Goal: Transaction & Acquisition: Purchase product/service

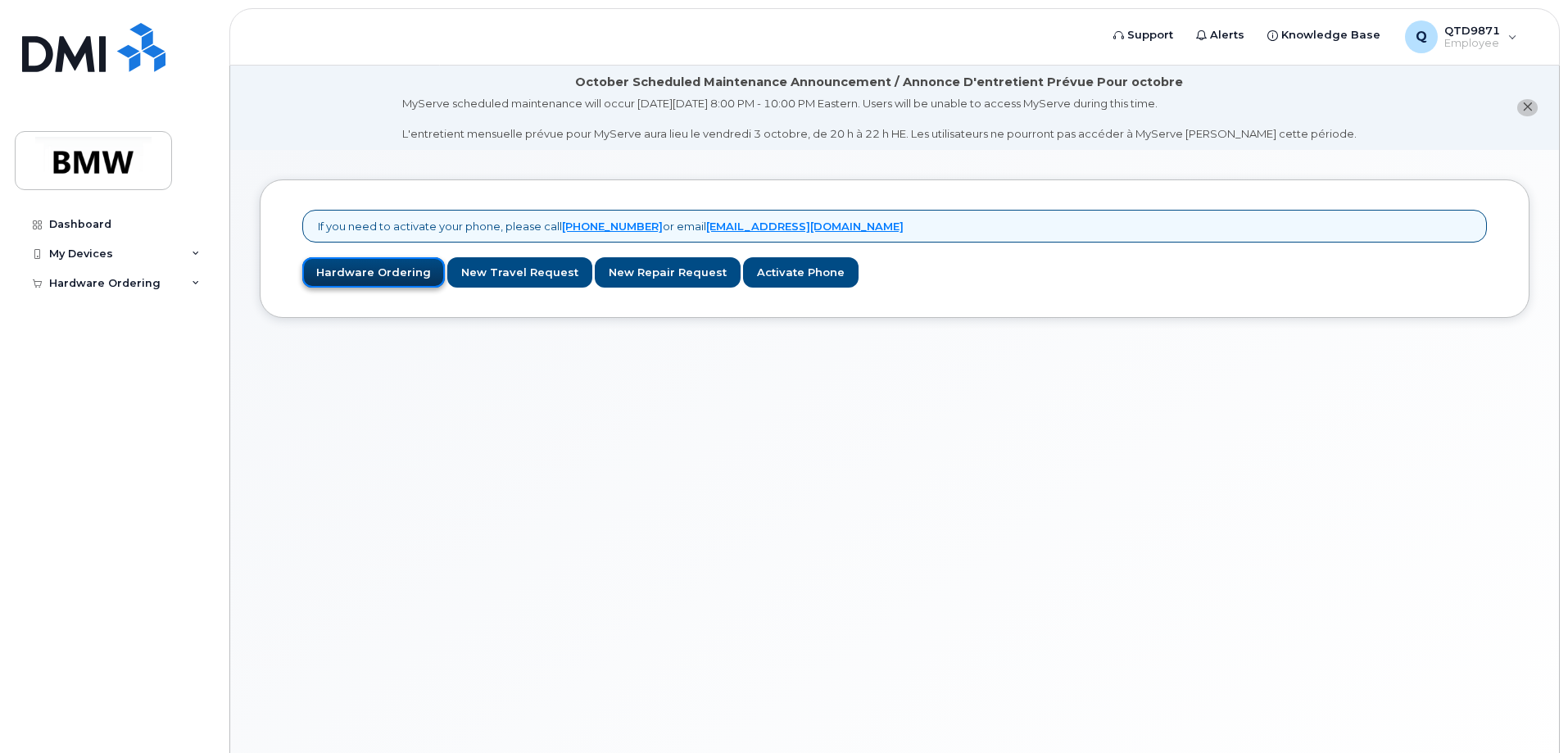
click at [345, 273] on link "Hardware Ordering" at bounding box center [373, 272] width 142 height 30
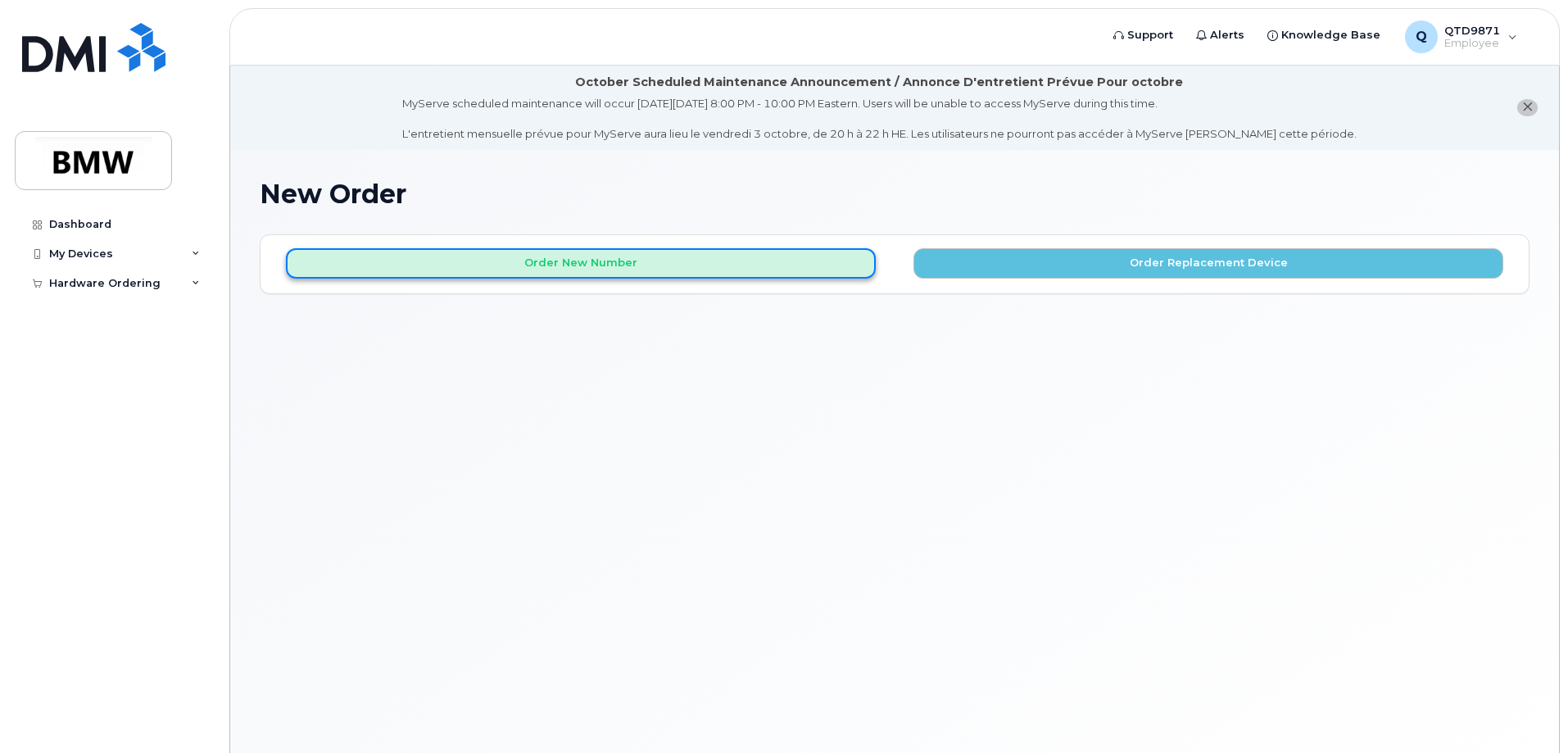
click at [618, 260] on button "Order New Number" at bounding box center [581, 263] width 590 height 30
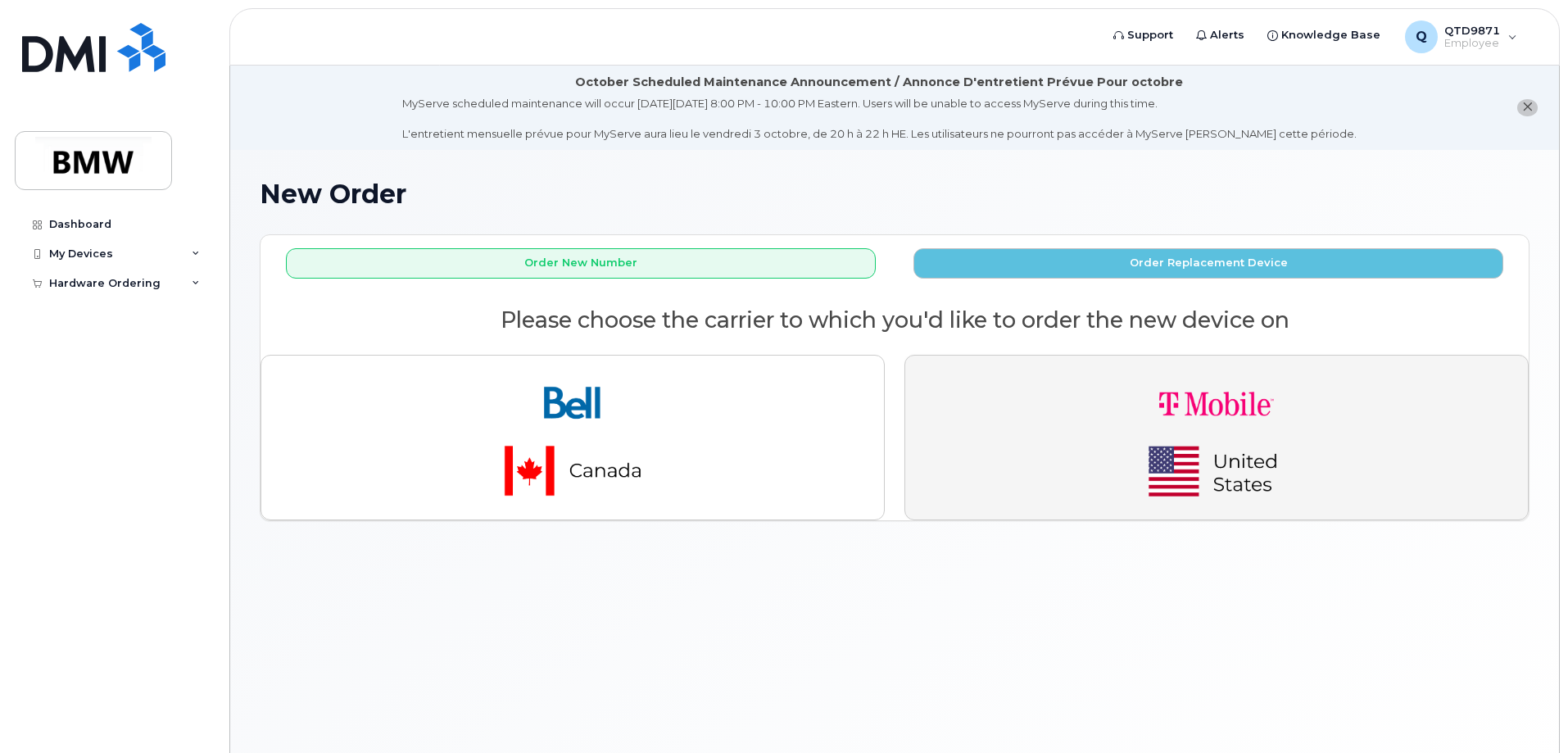
click at [1193, 463] on img "button" at bounding box center [1217, 437] width 230 height 137
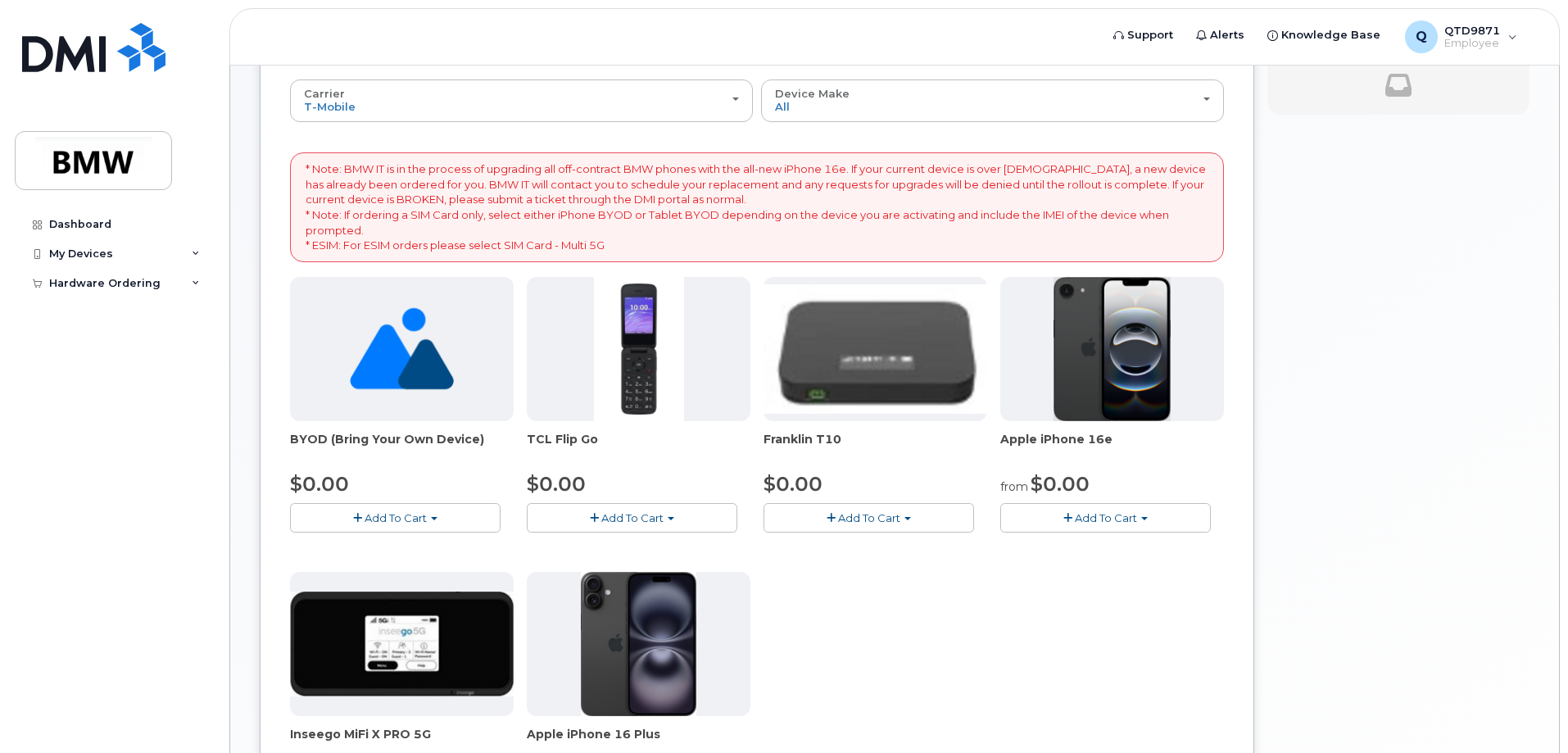
scroll to position [328, 0]
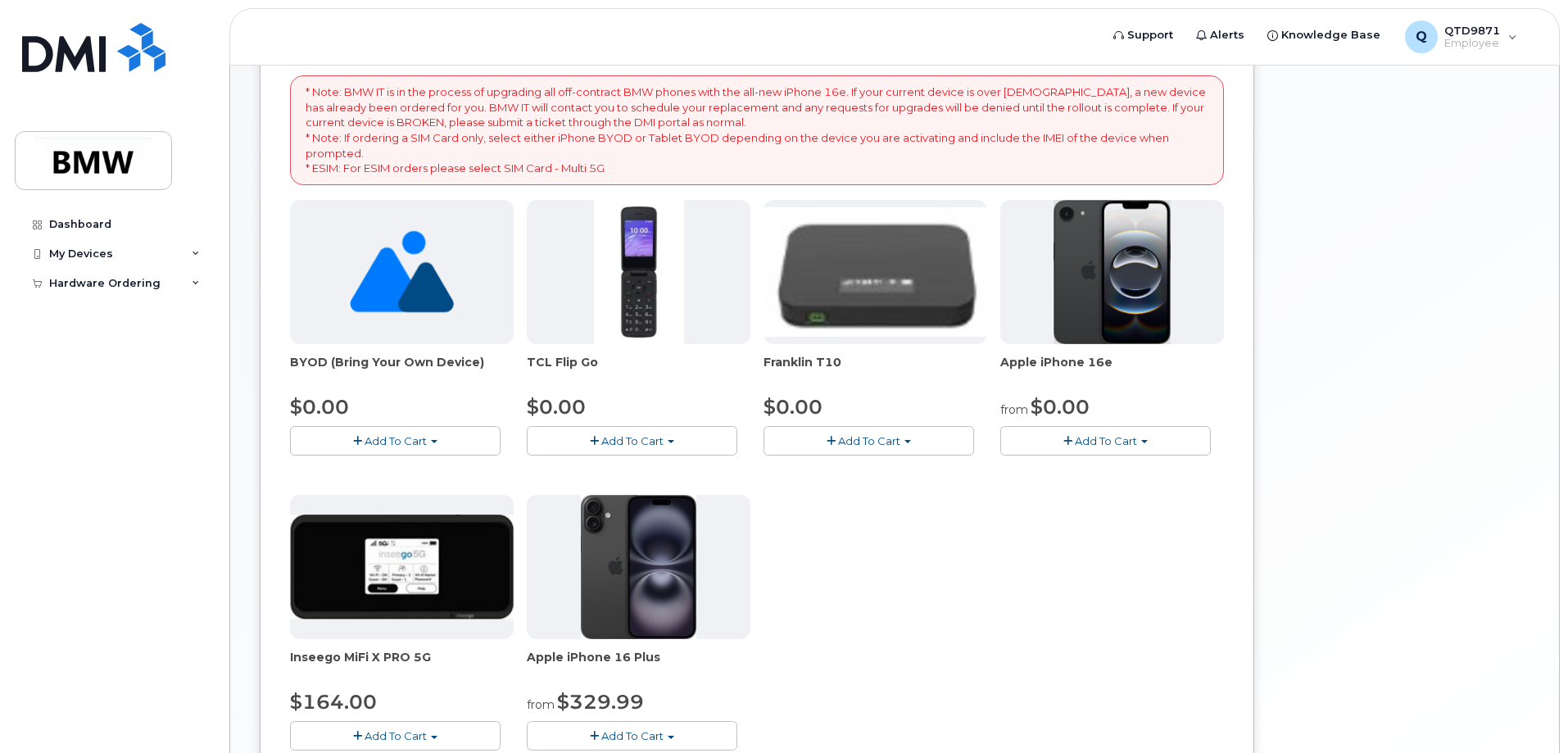
click at [1088, 435] on span "Add To Cart" at bounding box center [1106, 441] width 62 height 13
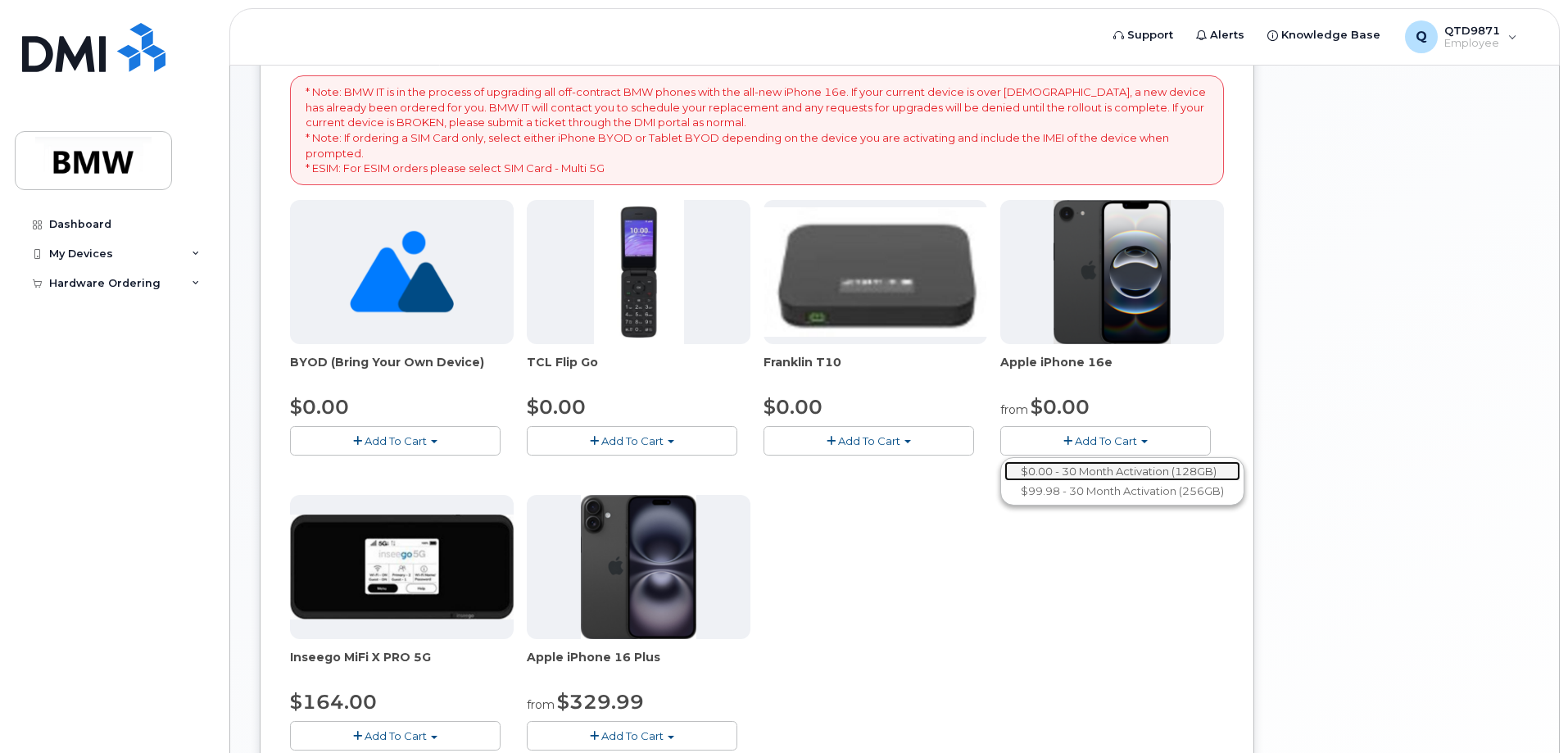
click at [1106, 468] on link "$0.00 - 30 Month Activation (128GB)" at bounding box center [1122, 471] width 236 height 21
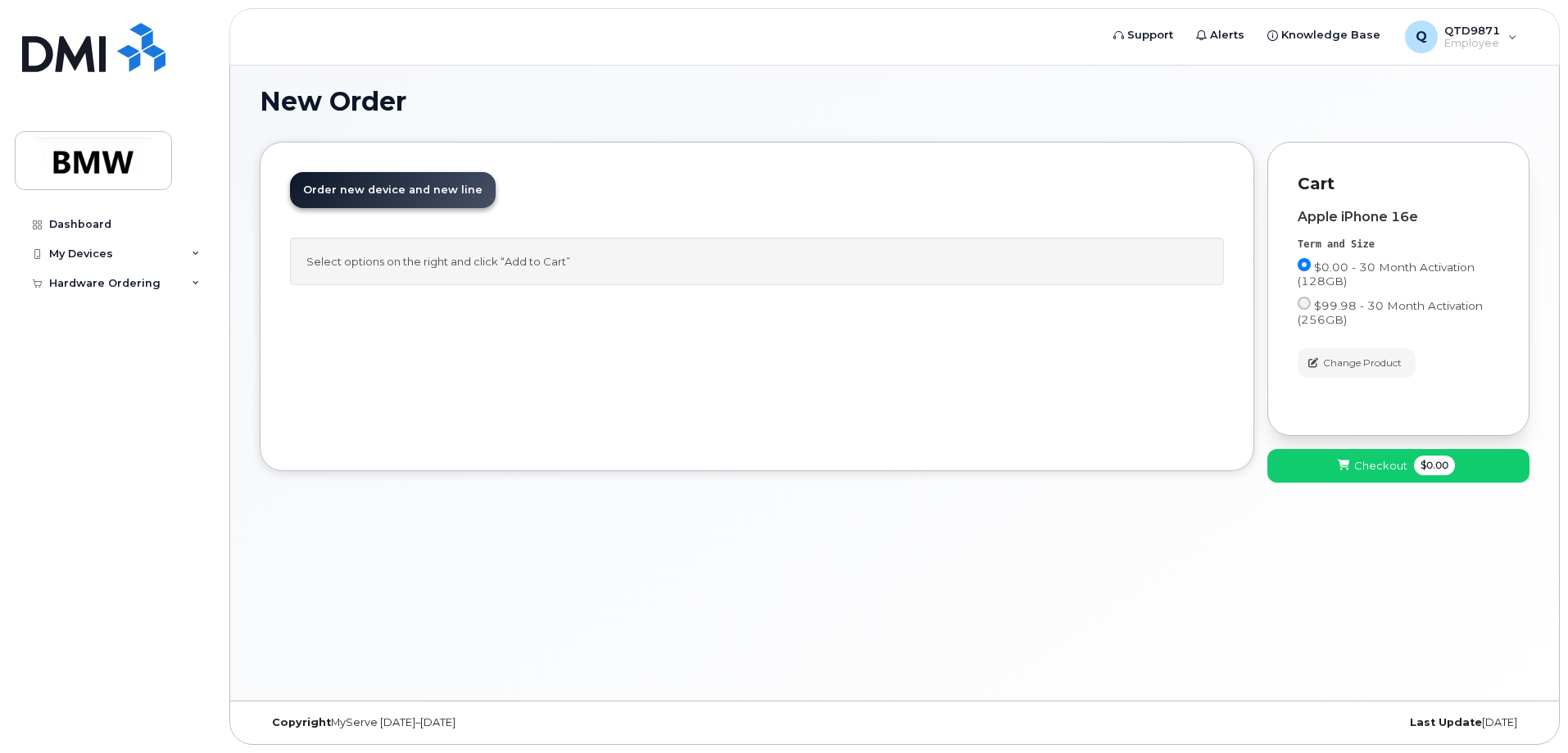
click at [354, 196] on link "Order new device and new line Order new device for existing or suspended line O…" at bounding box center [393, 190] width 205 height 36
click at [1352, 464] on span at bounding box center [1343, 466] width 16 height 16
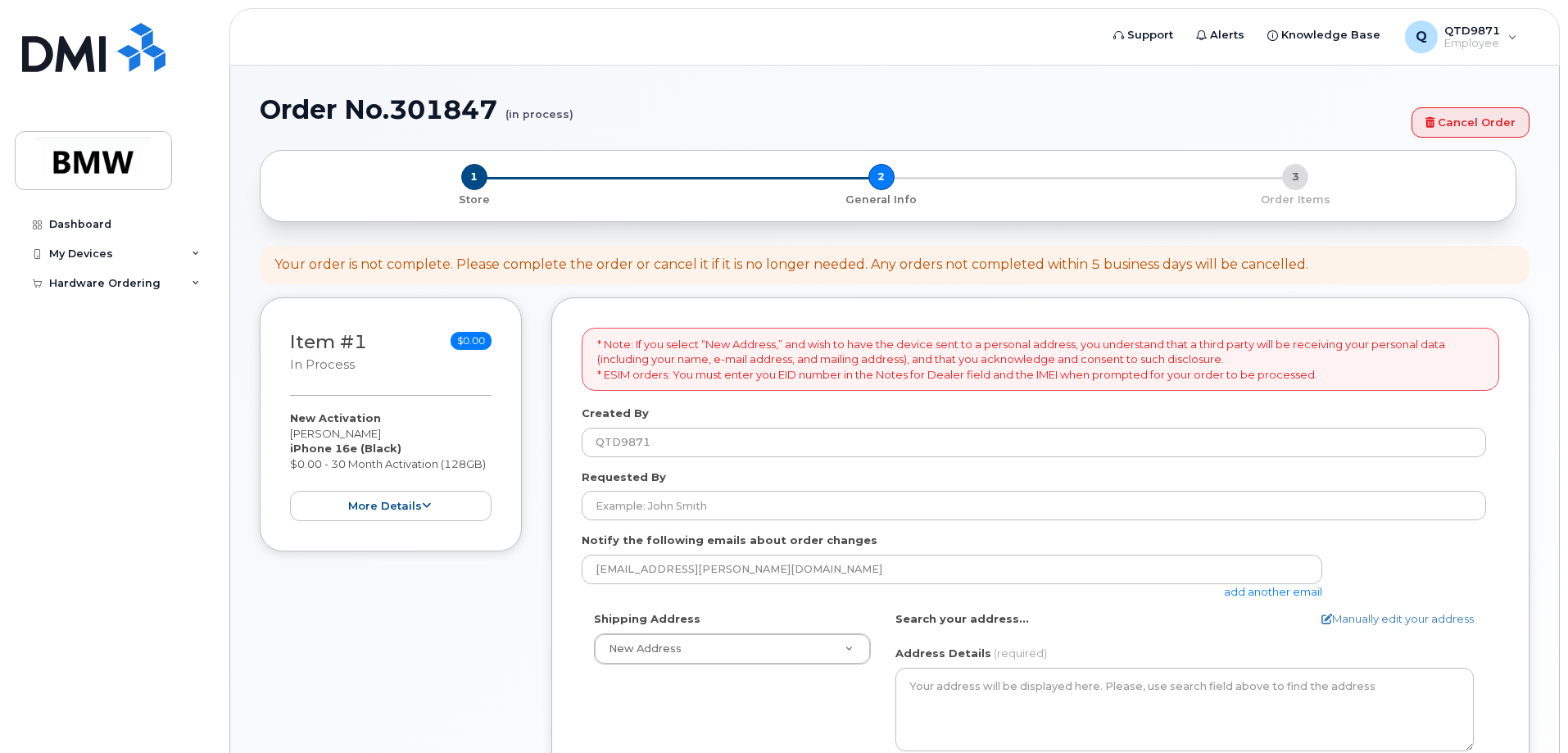
select select
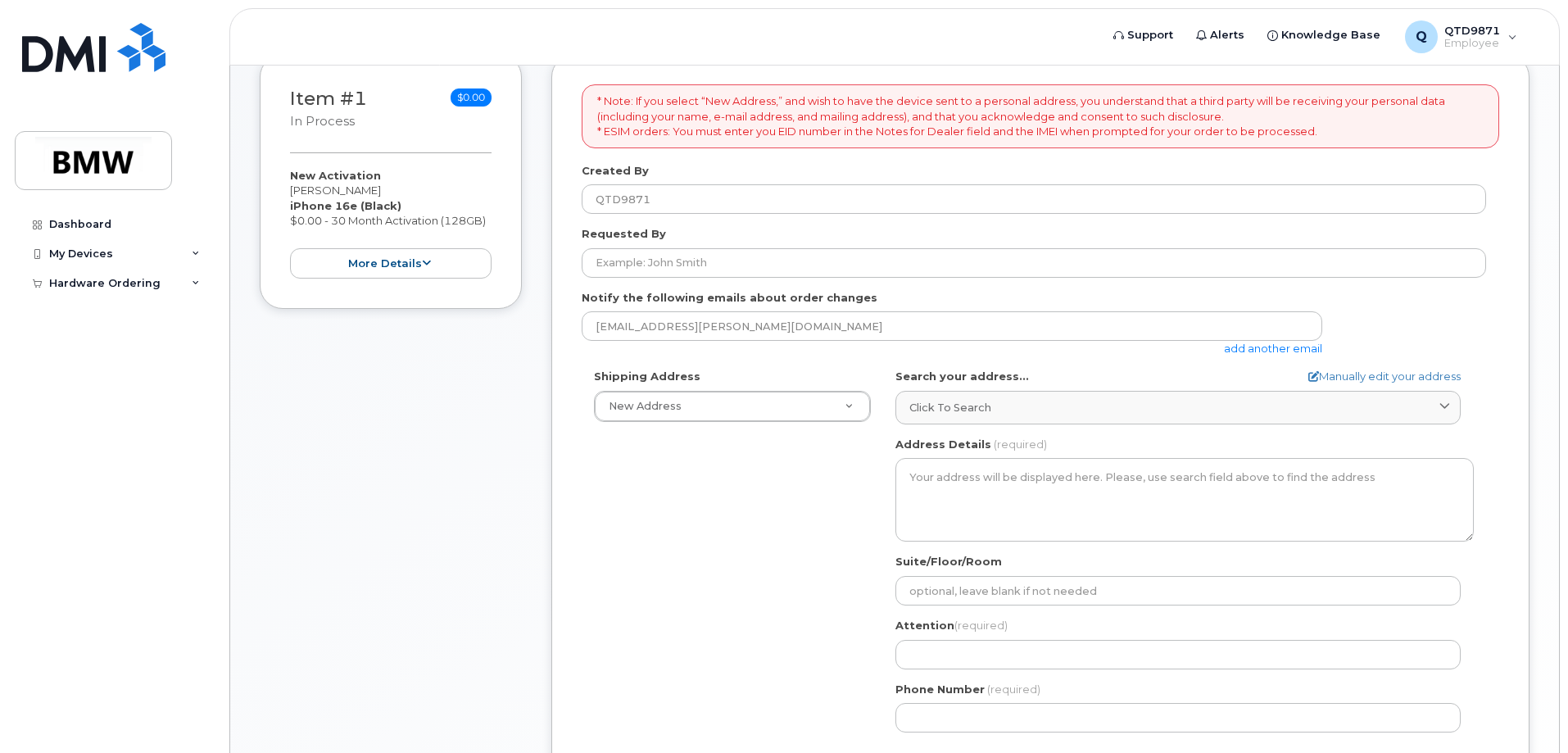
scroll to position [328, 0]
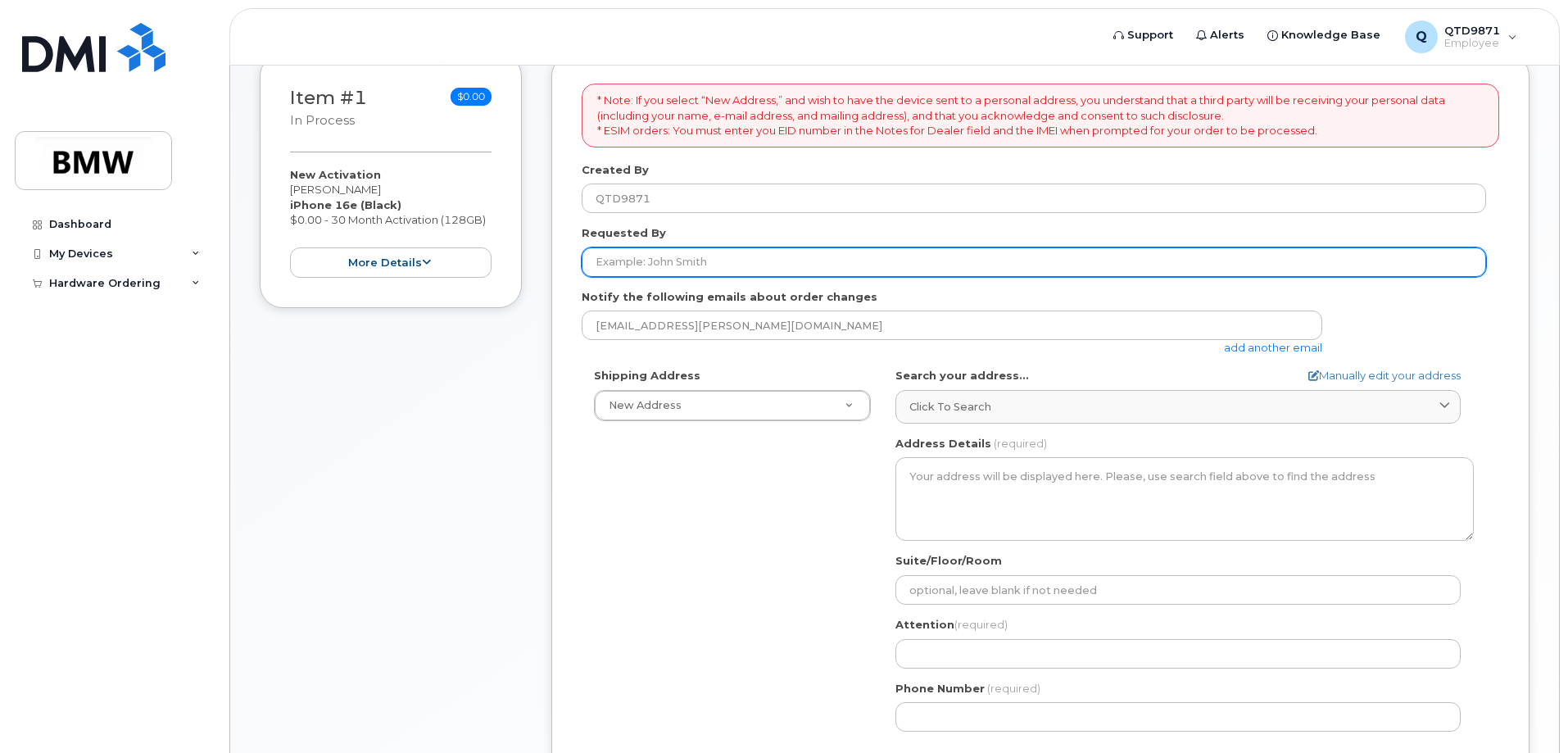
click at [630, 267] on input "Requested By" at bounding box center [1033, 261] width 904 height 29
type input "Luimar Alvarez-Silva"
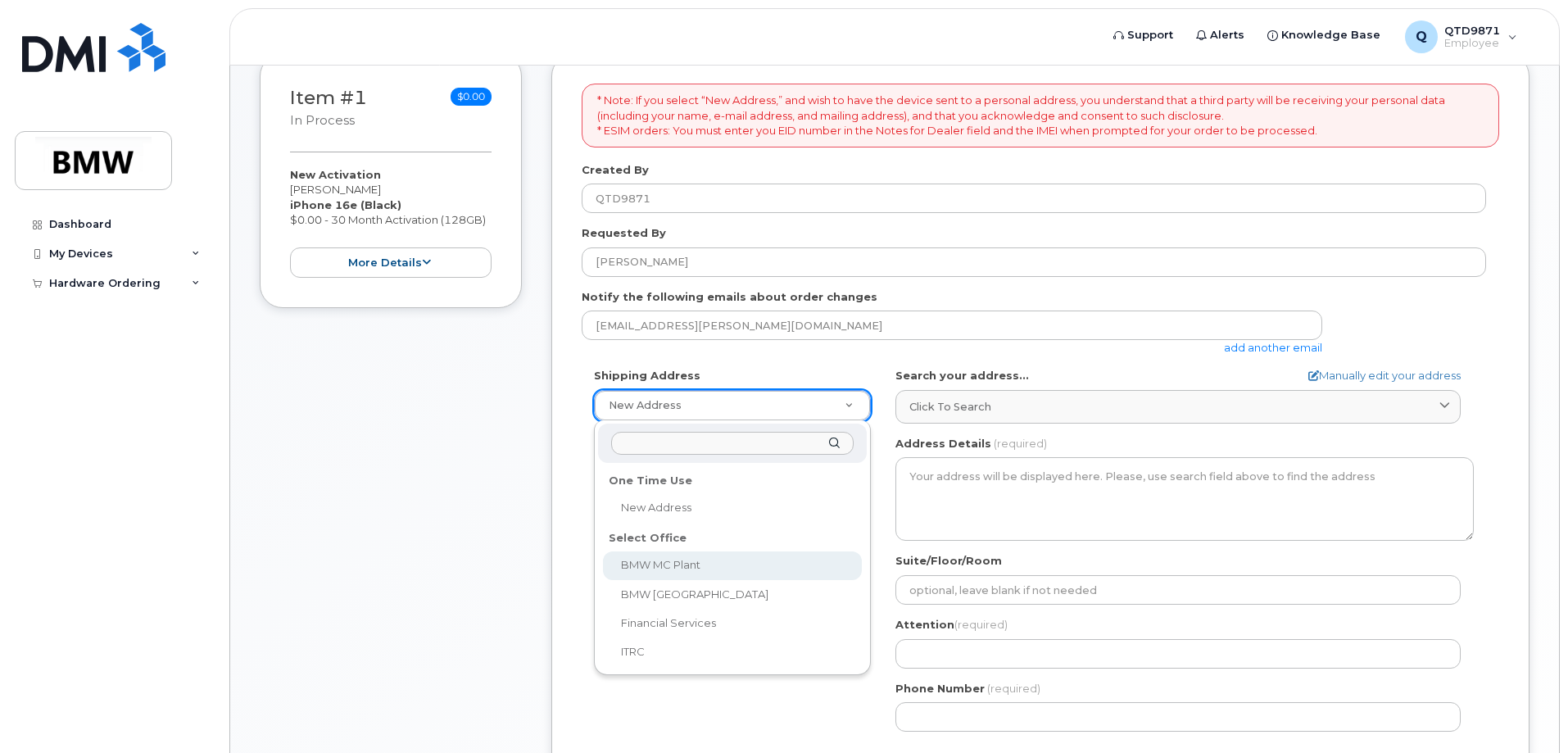
select select
type textarea "1400 Highway 101 S GREER SC 29651-6731 UNITED STATES Greer South Carolina 29651…"
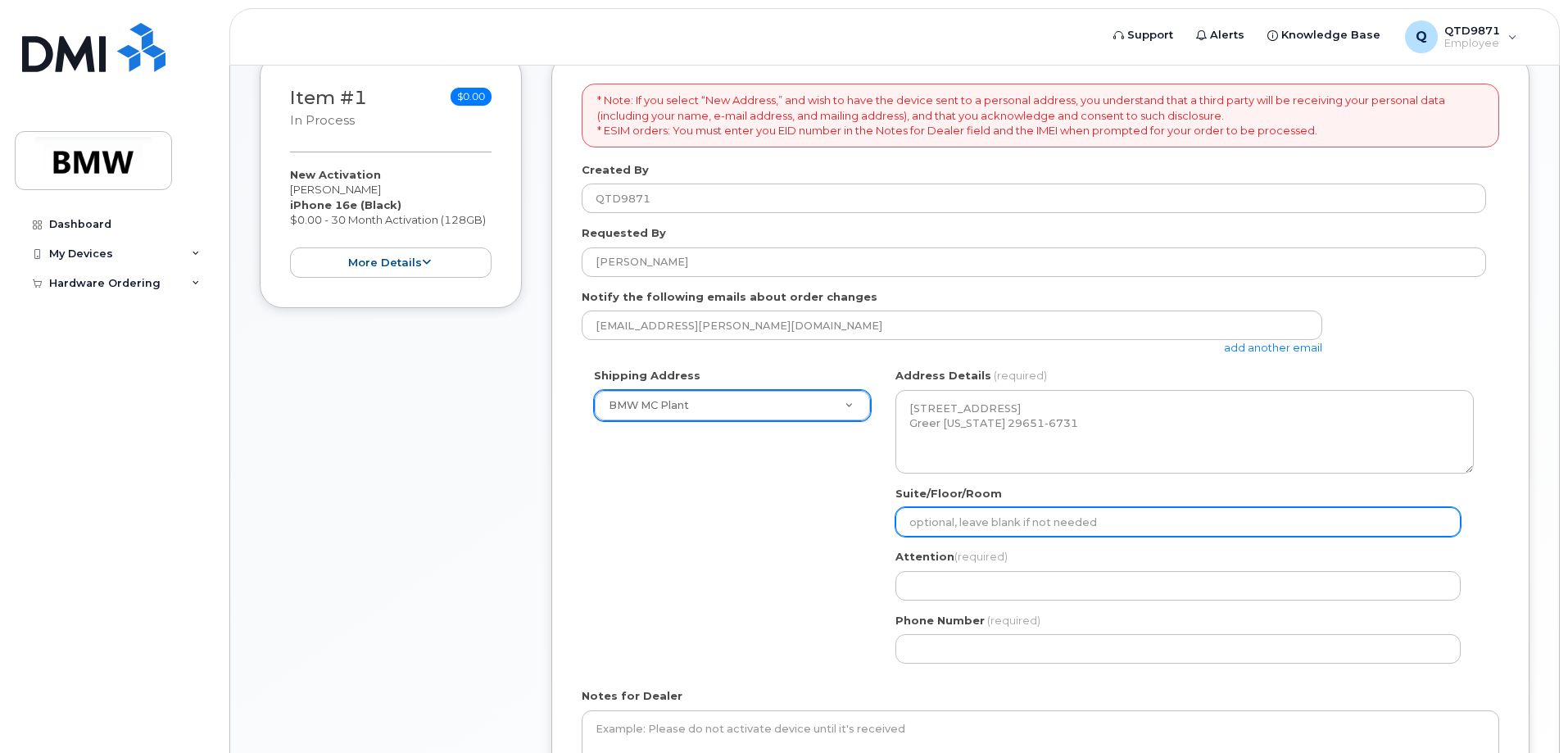
click at [980, 525] on input "Suite/Floor/Room" at bounding box center [1178, 522] width 566 height 29
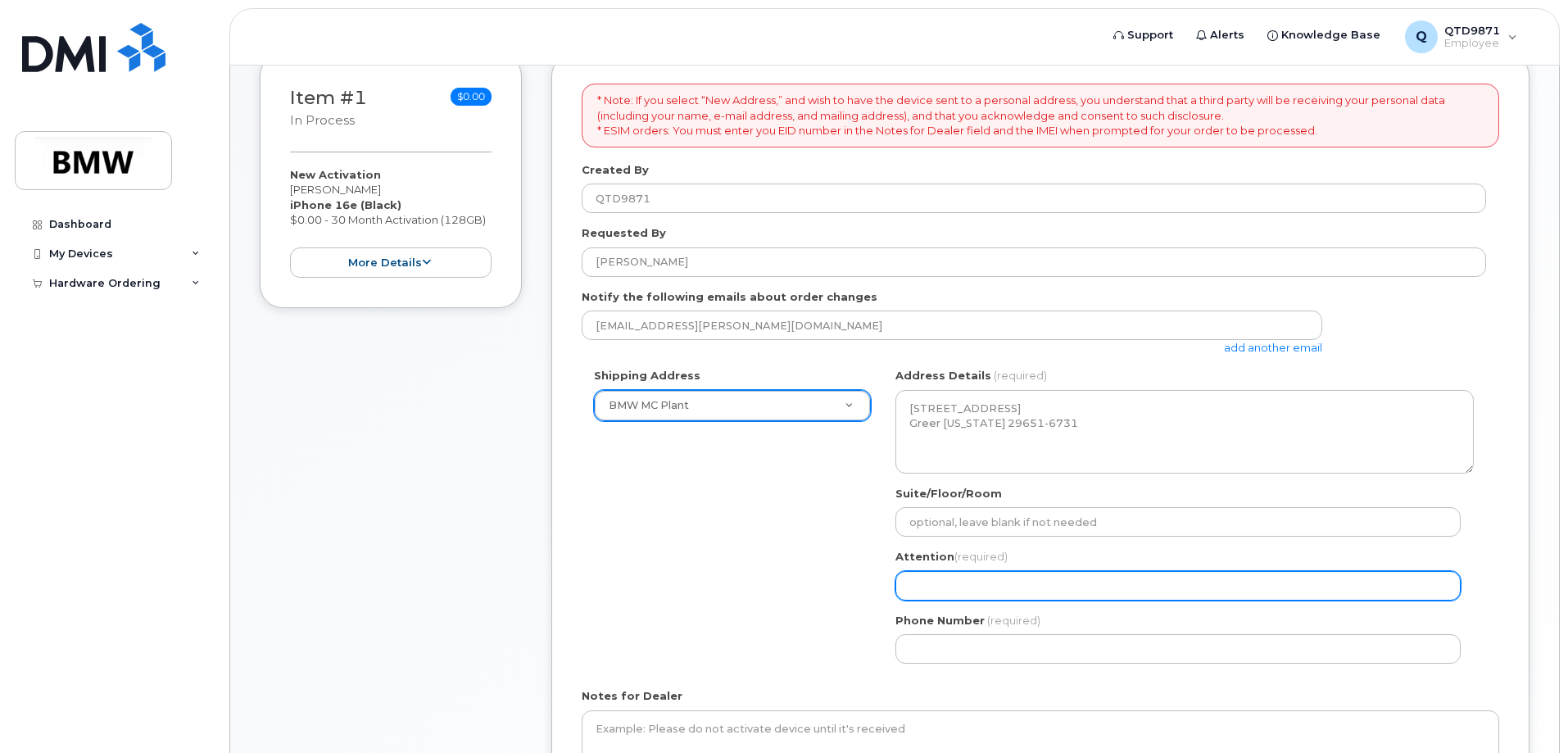
click at [1046, 577] on input "Attention (required)" at bounding box center [1178, 585] width 566 height 29
select select
type input "R"
select select
type input "Ry"
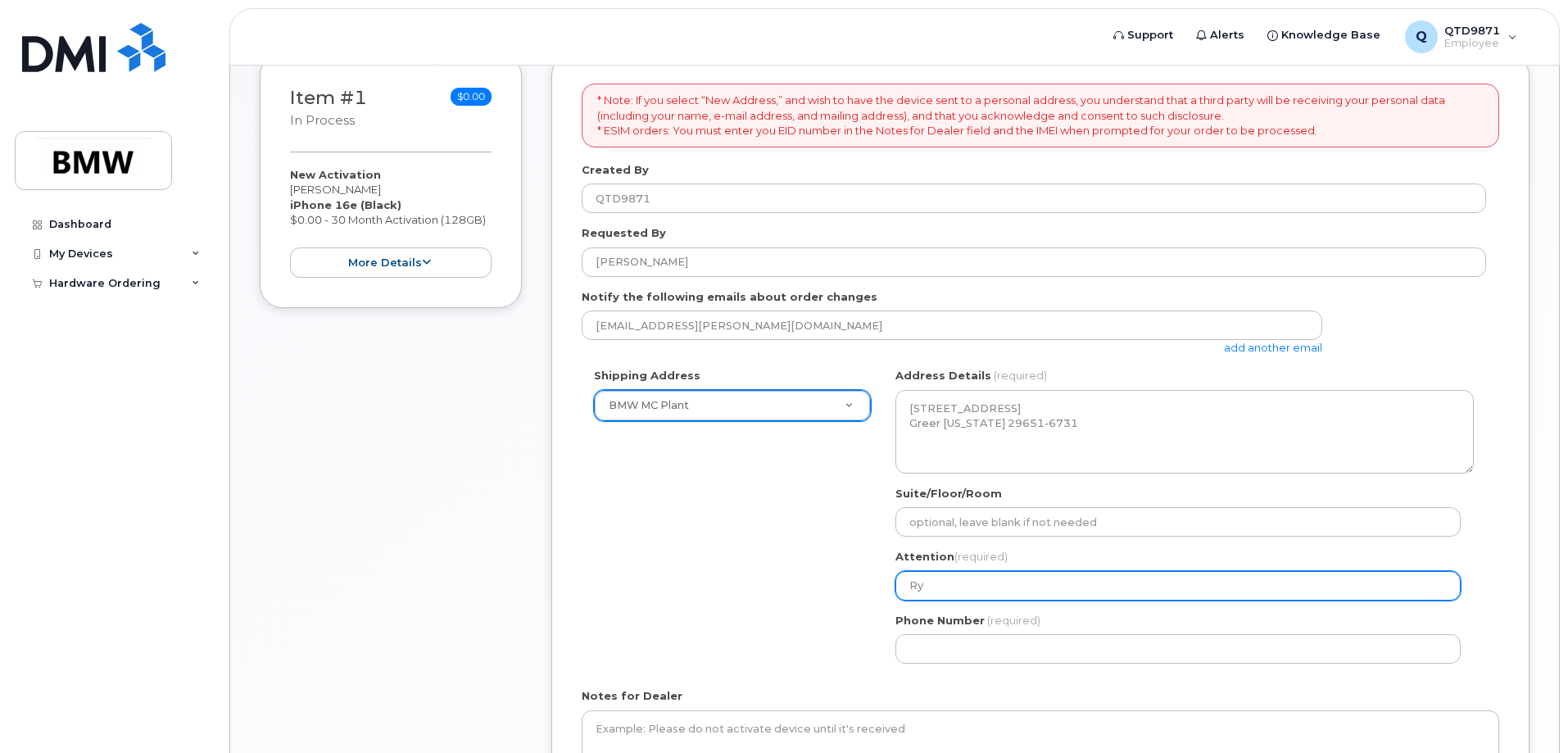
select select
type input "Rya"
select select
type input "Ryan"
select select
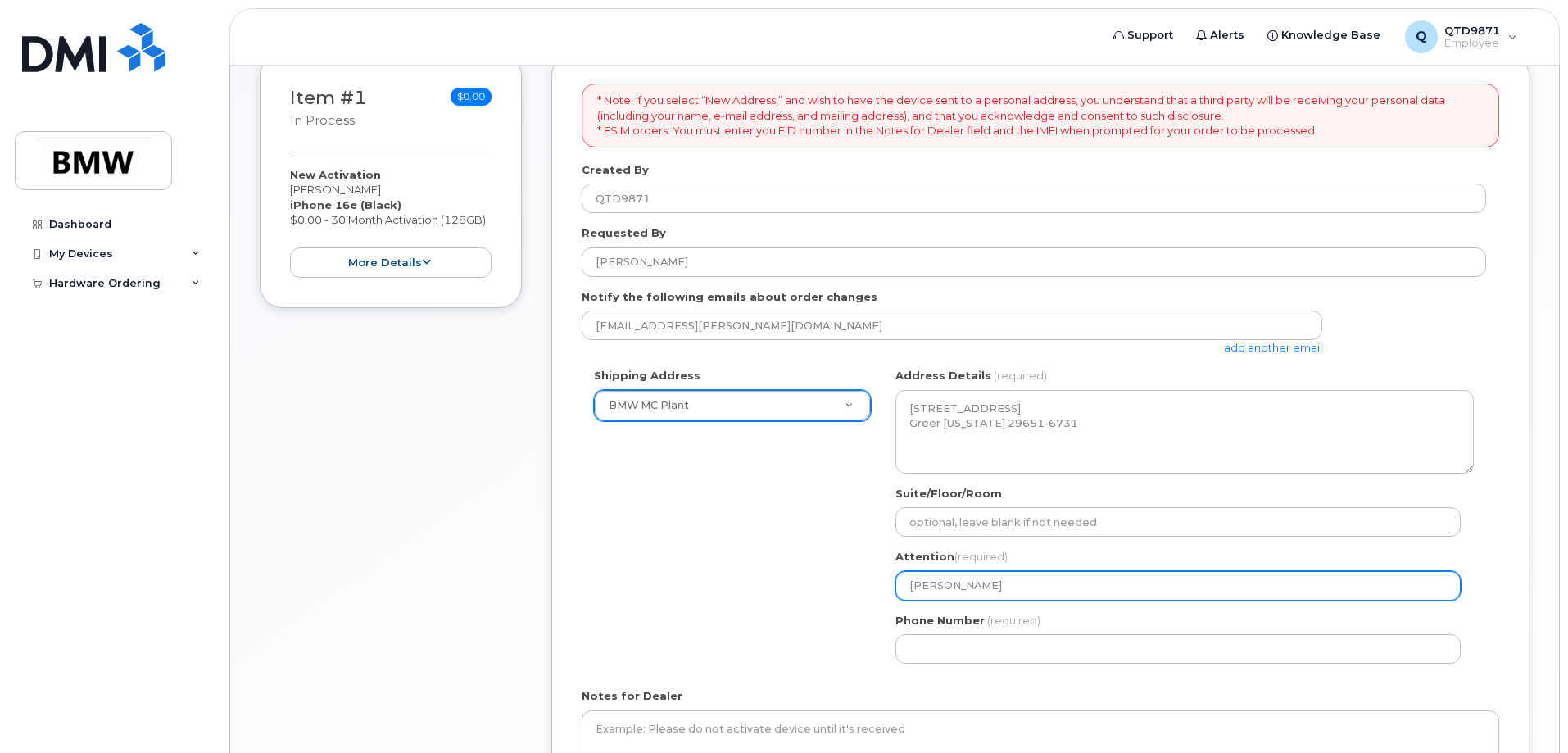
type input "Ryan J"
select select
type input "Ryan JO"
select select
type input "Ryan JOn"
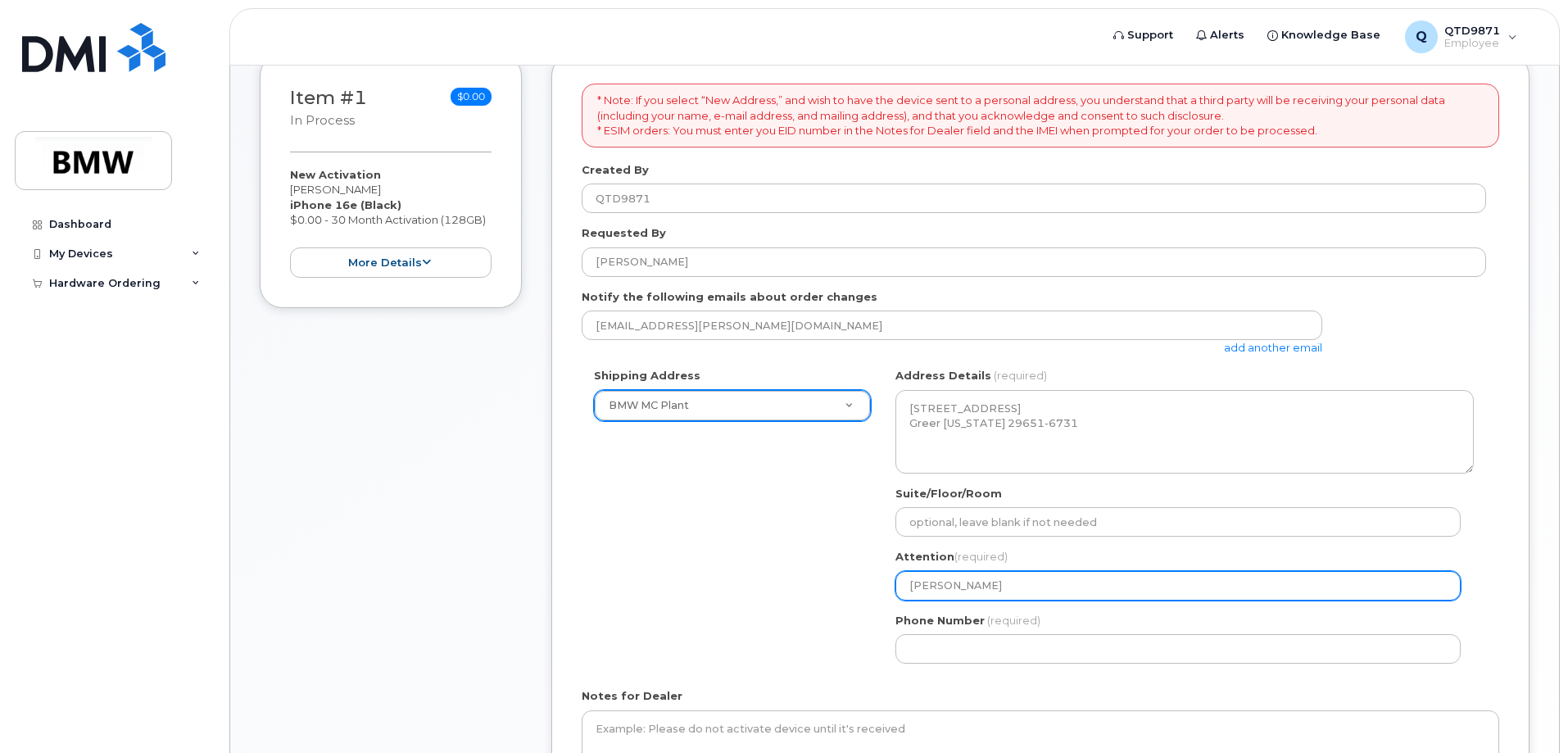
select select
type input "Ryan JOne"
select select
type input "Ryan JOnes"
select select
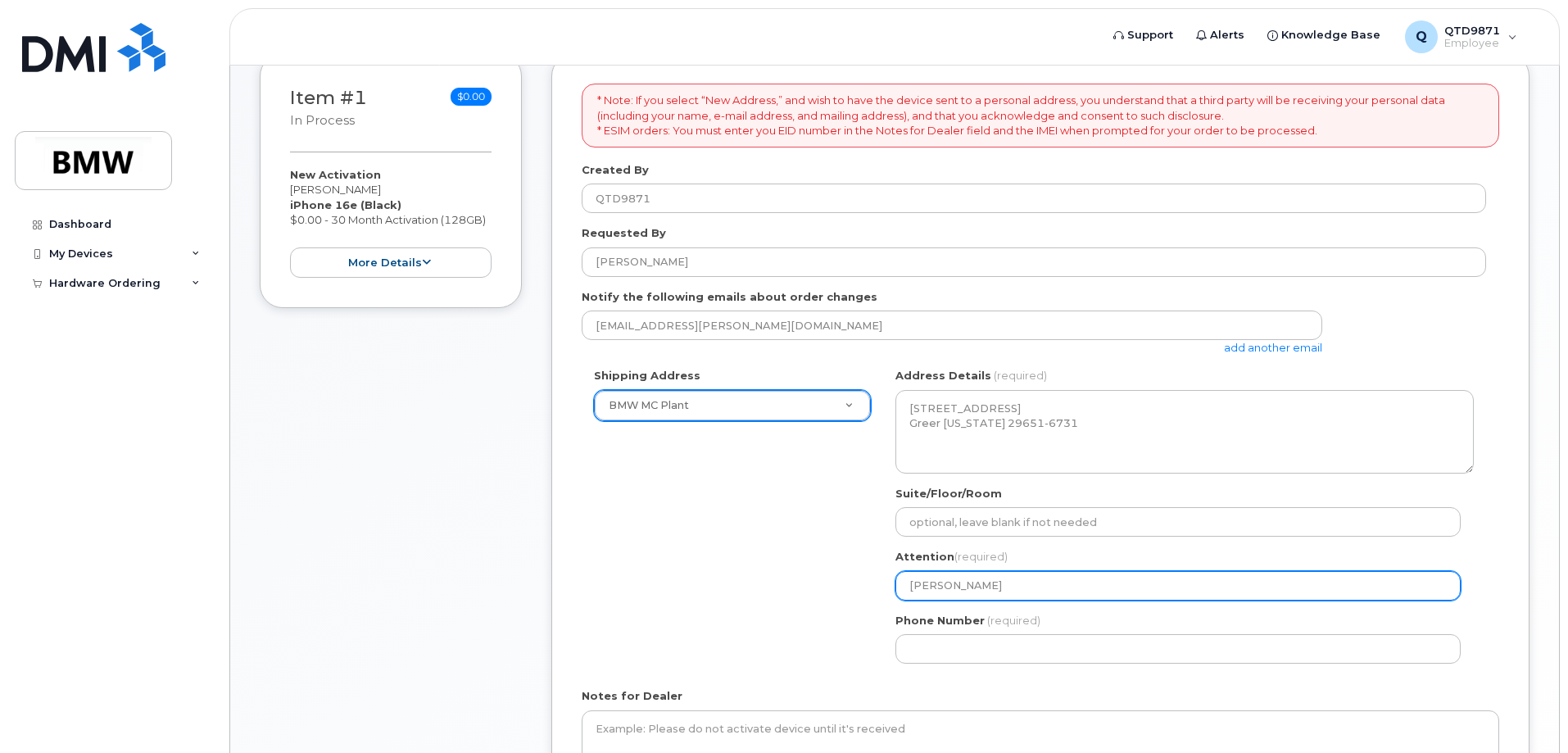
type input "Ryan JOne"
select select
type input "Ryan JOn"
select select
type input "Ryan JO"
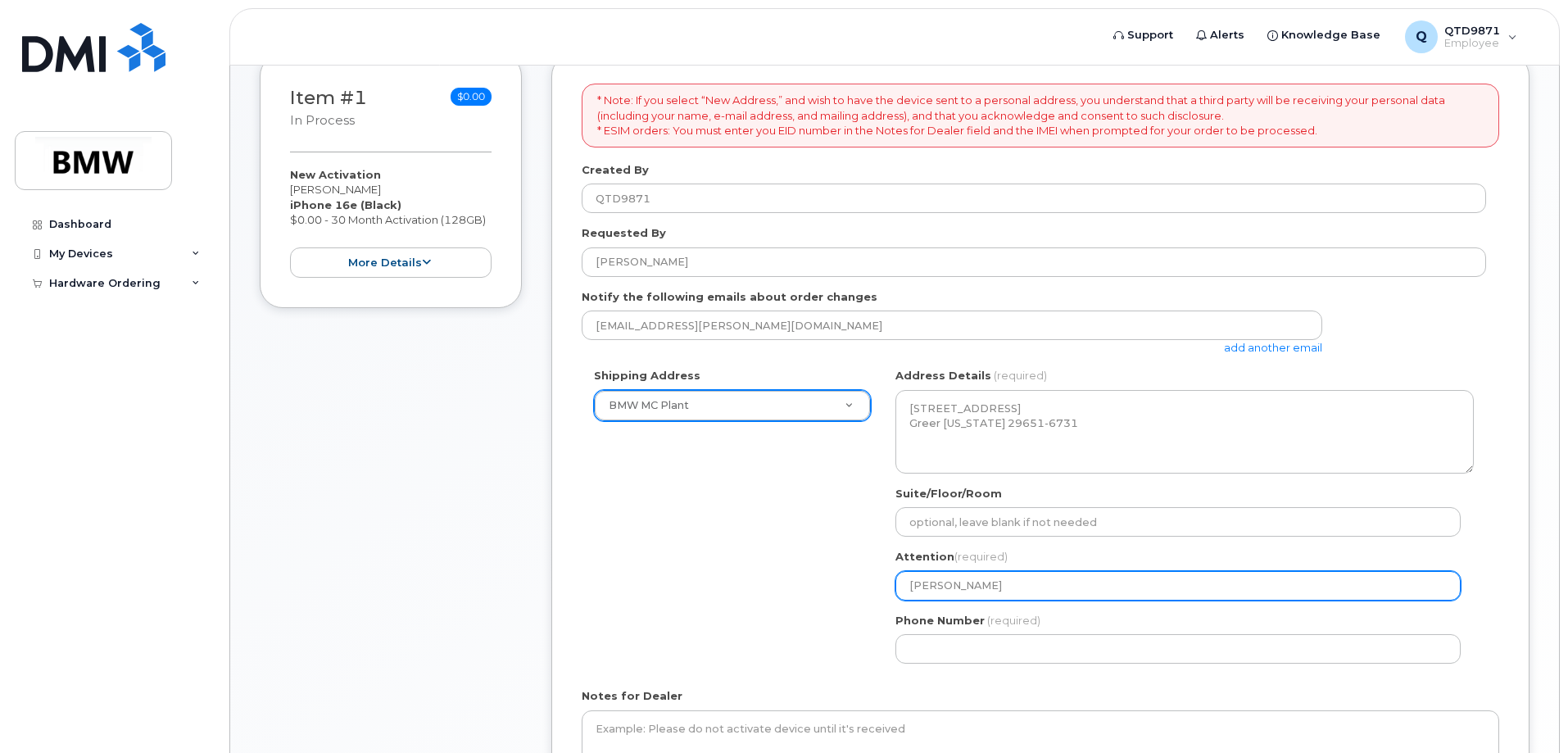
select select
type input "Ryan J"
select select
type input "Ryan Jo"
select select
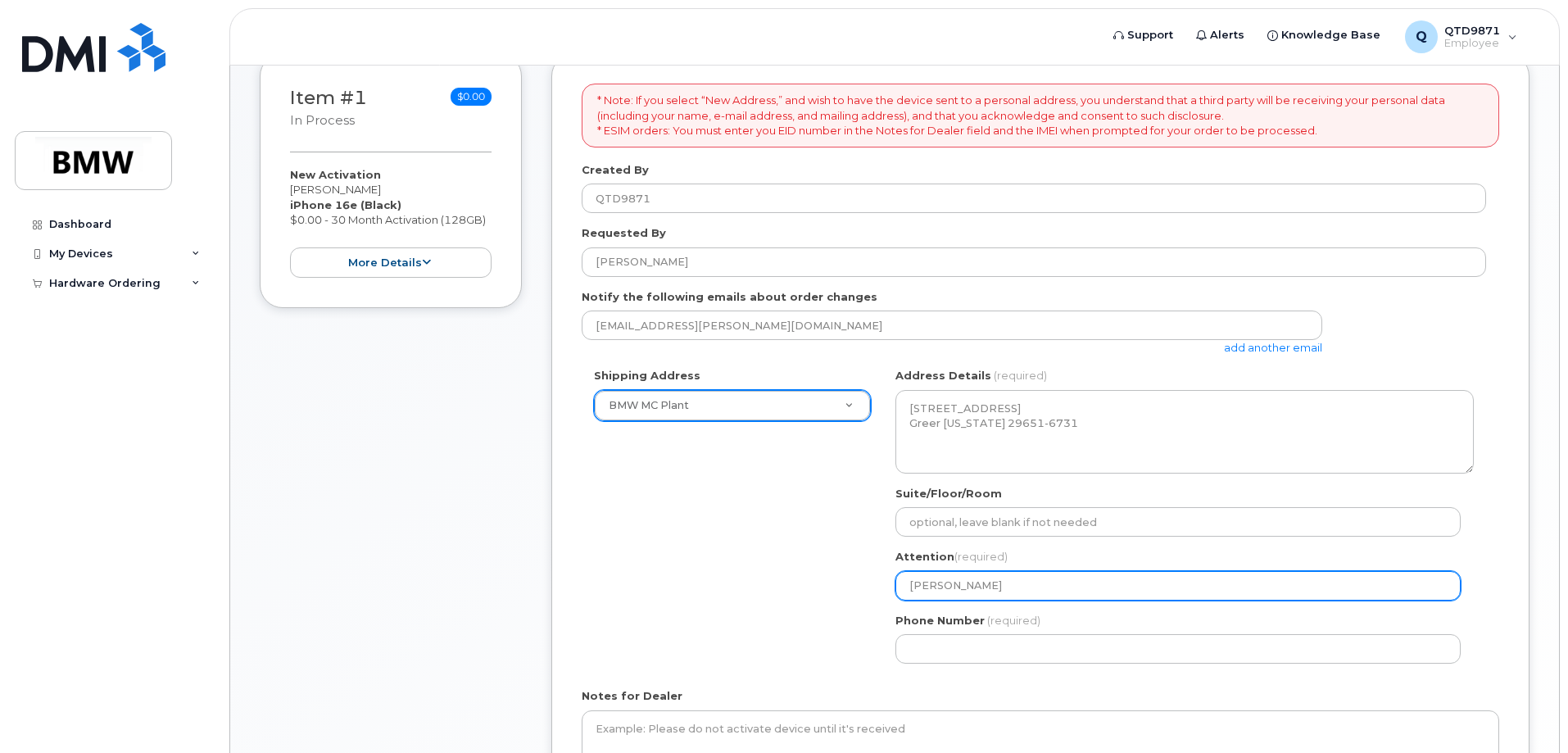
type input "Ryan Jon"
select select
type input "Ryan Jone"
select select
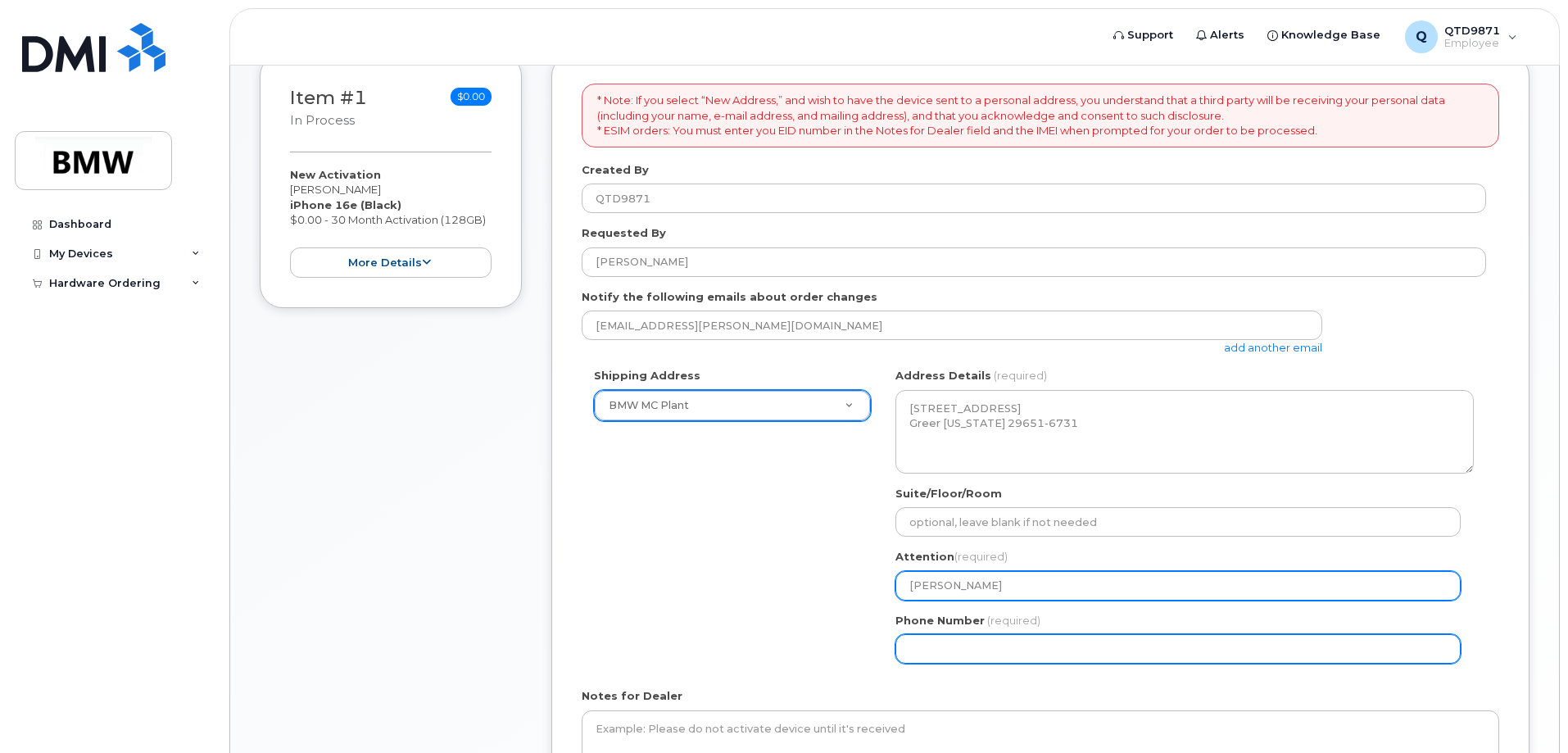
type input "Ryan Jones"
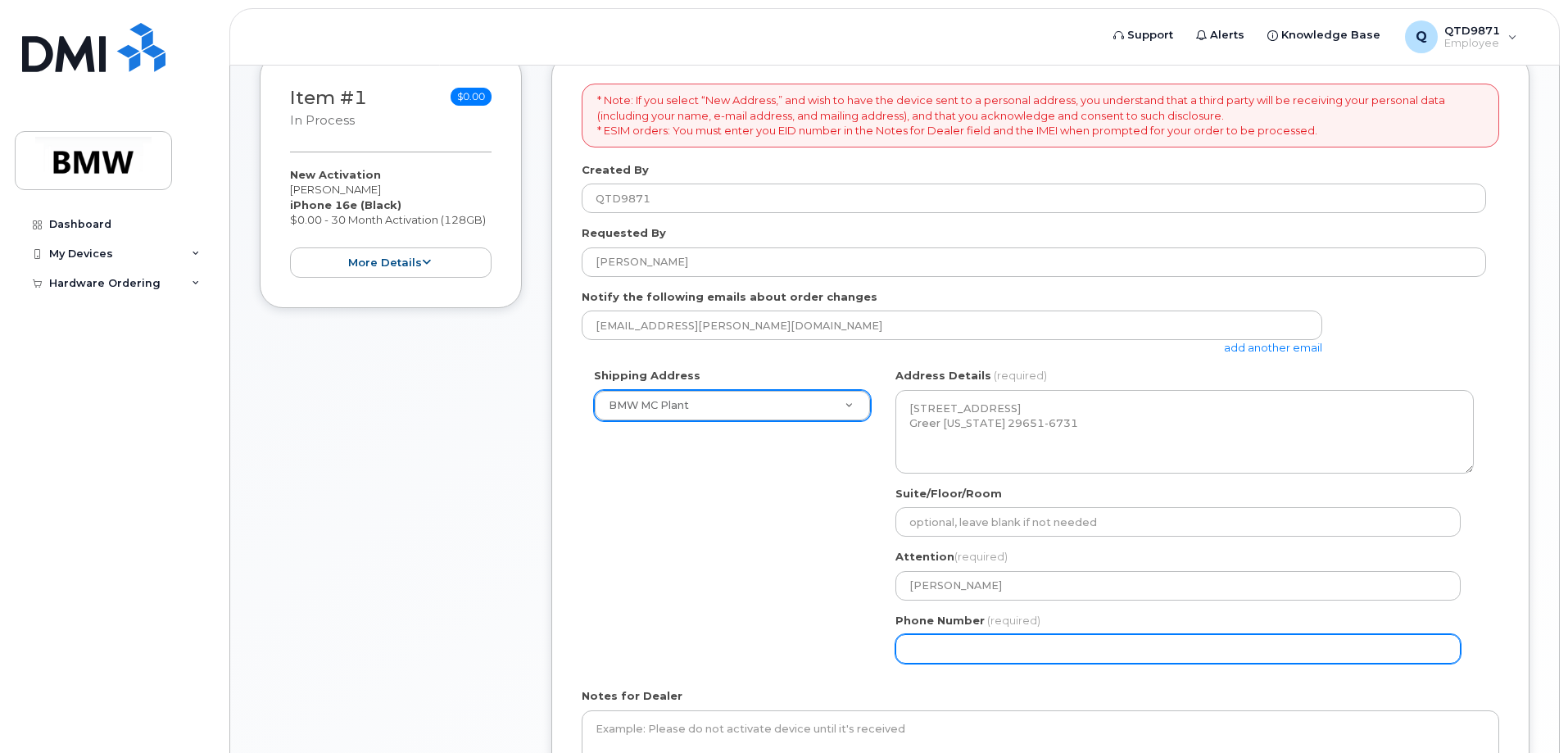
click at [977, 640] on input "Phone Number" at bounding box center [1178, 648] width 566 height 29
select select
type input "864"
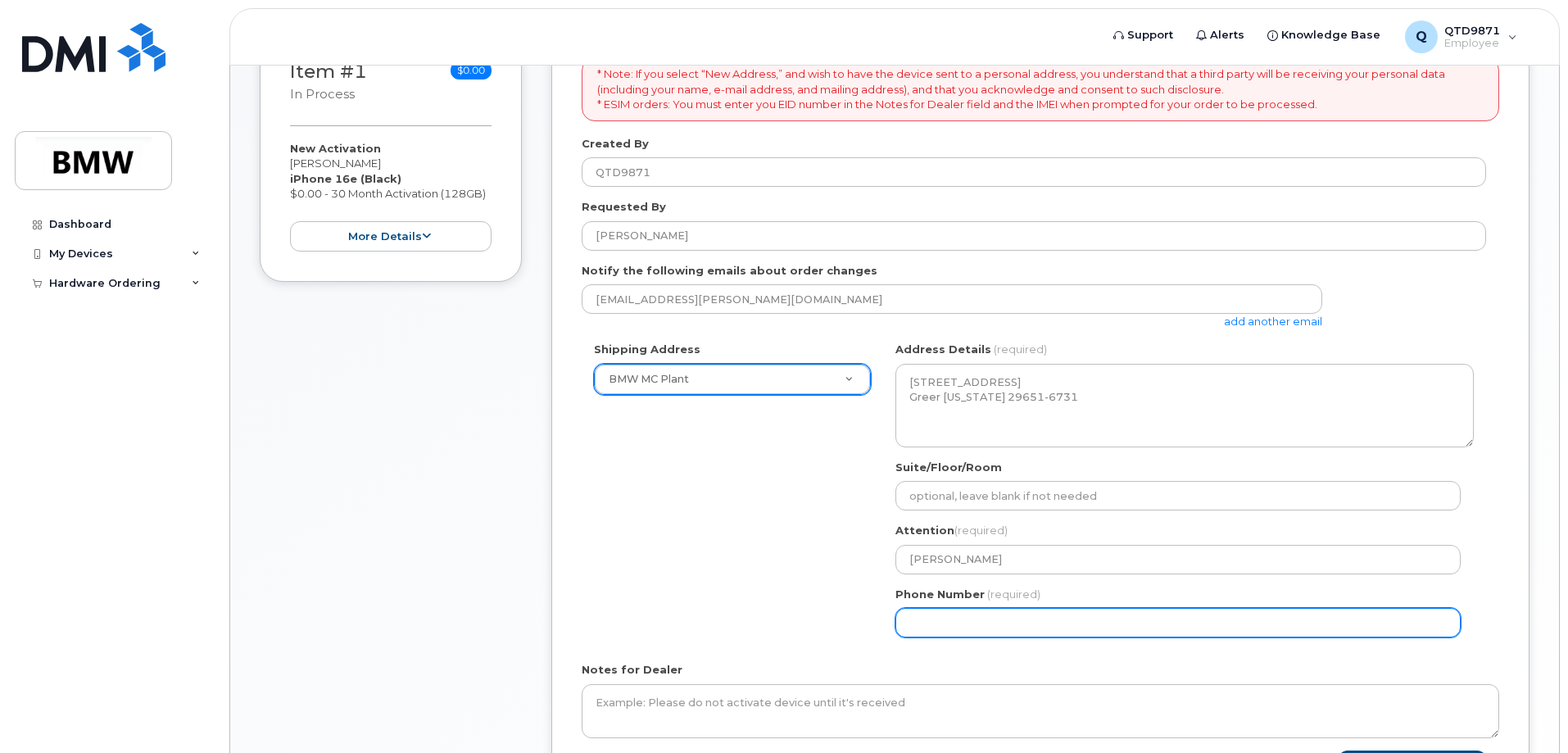
scroll to position [272, 0]
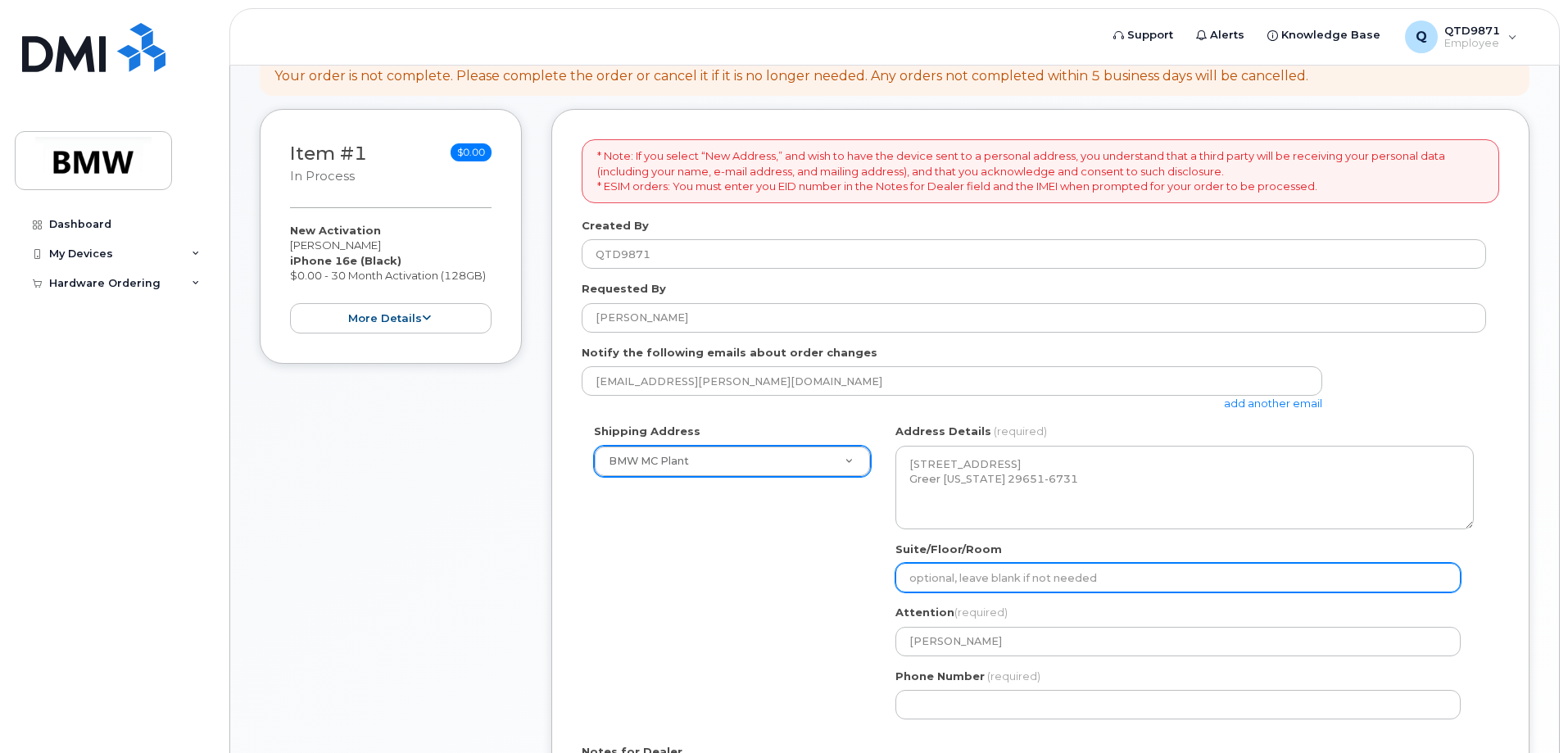
click at [965, 576] on input "Suite/Floor/Room" at bounding box center [1178, 577] width 566 height 29
select select
type input "F"
select select
type input "F2"
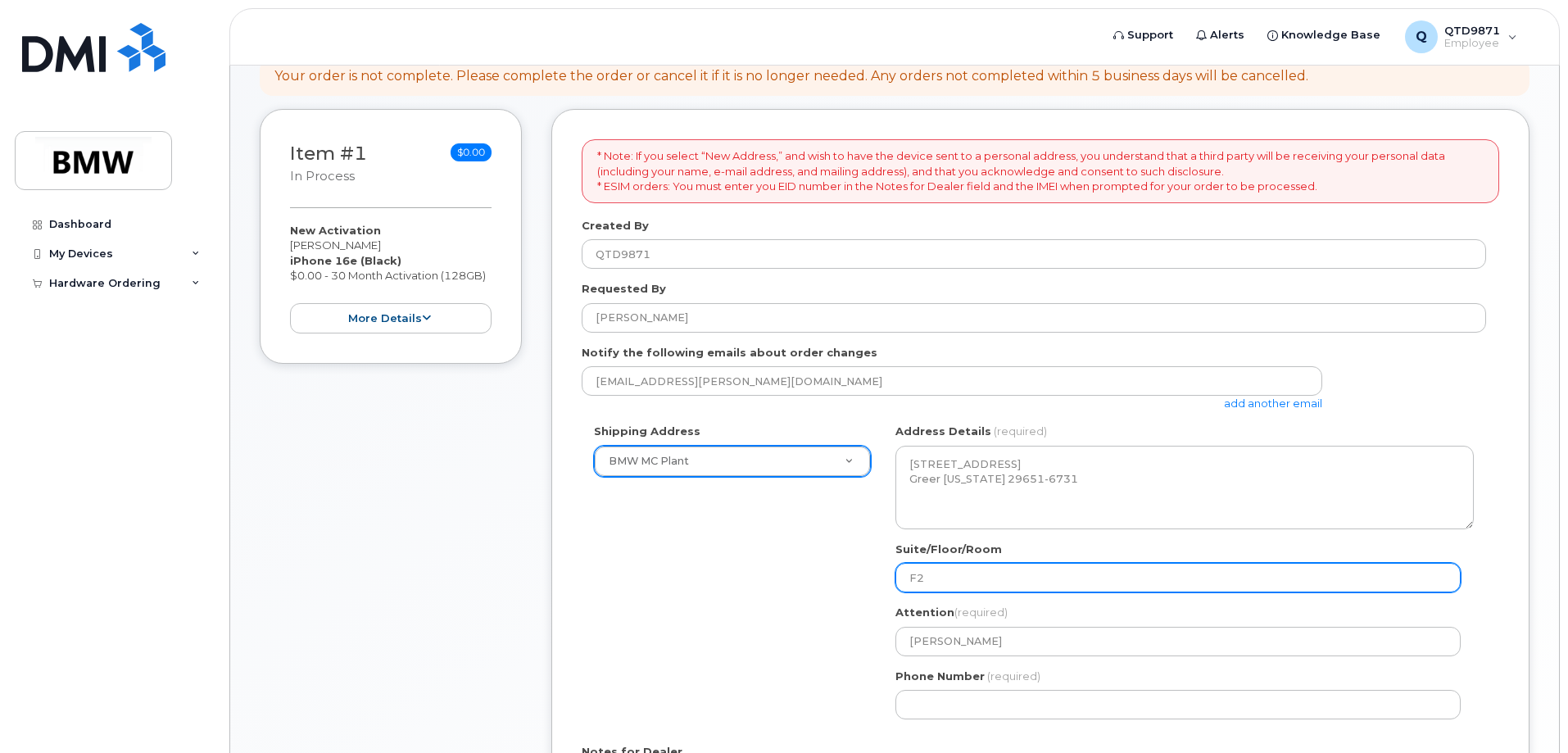
select select
type input "F20"
select select
type input "F200"
select select
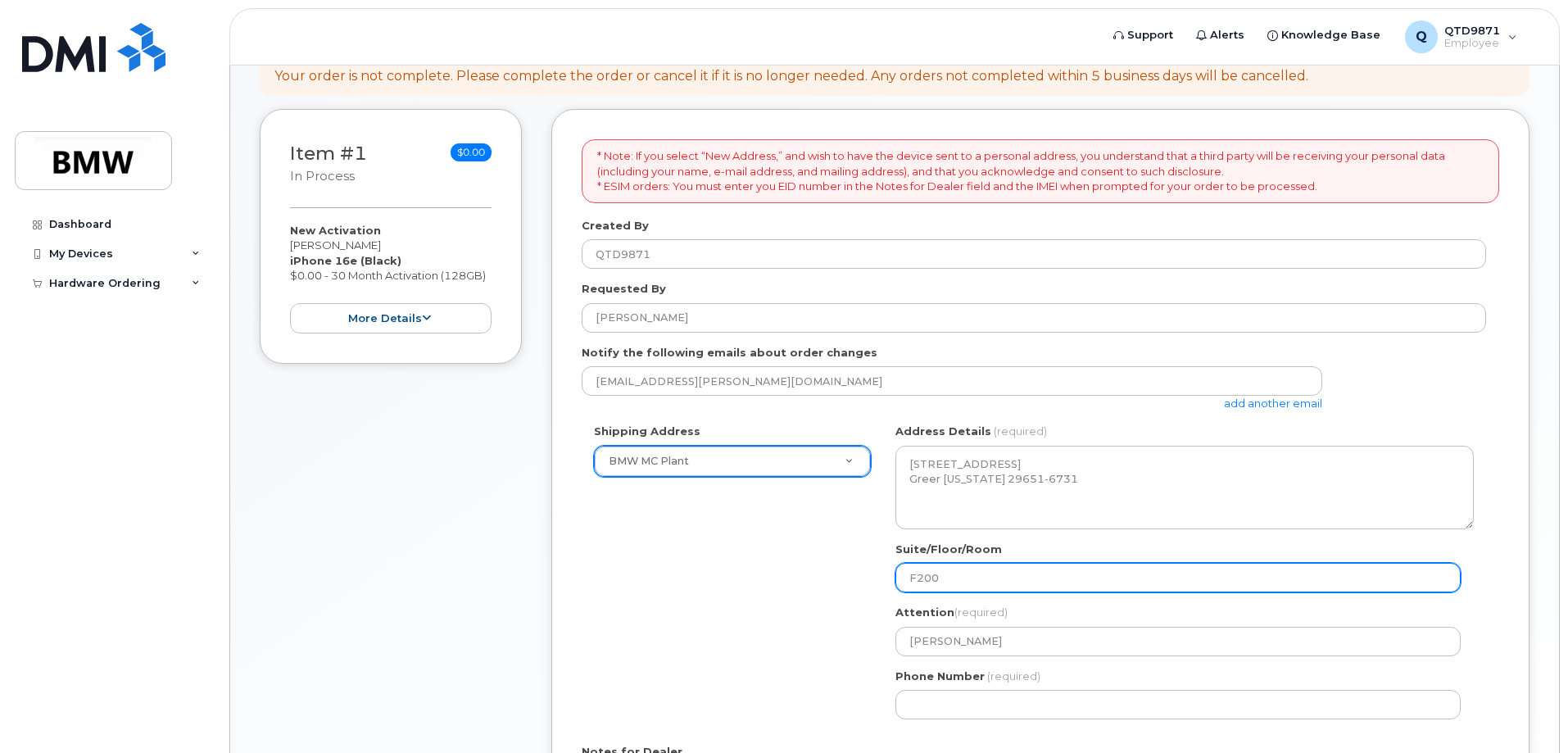
type input "F200 b"
select select
type input "F200 bu"
select select
type input "F200 bui"
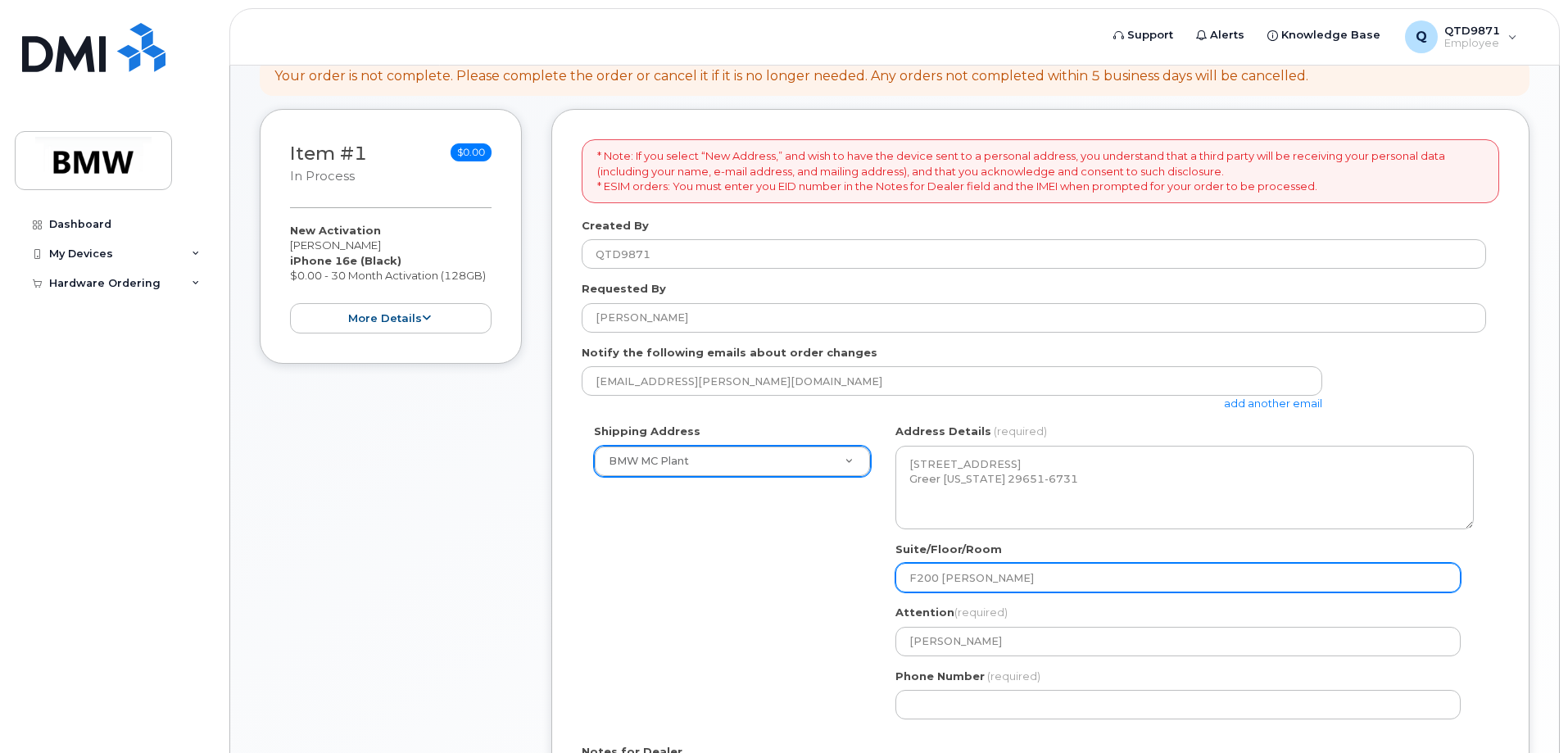
select select
type input "F200 buil"
select select
type input "F200 build"
select select
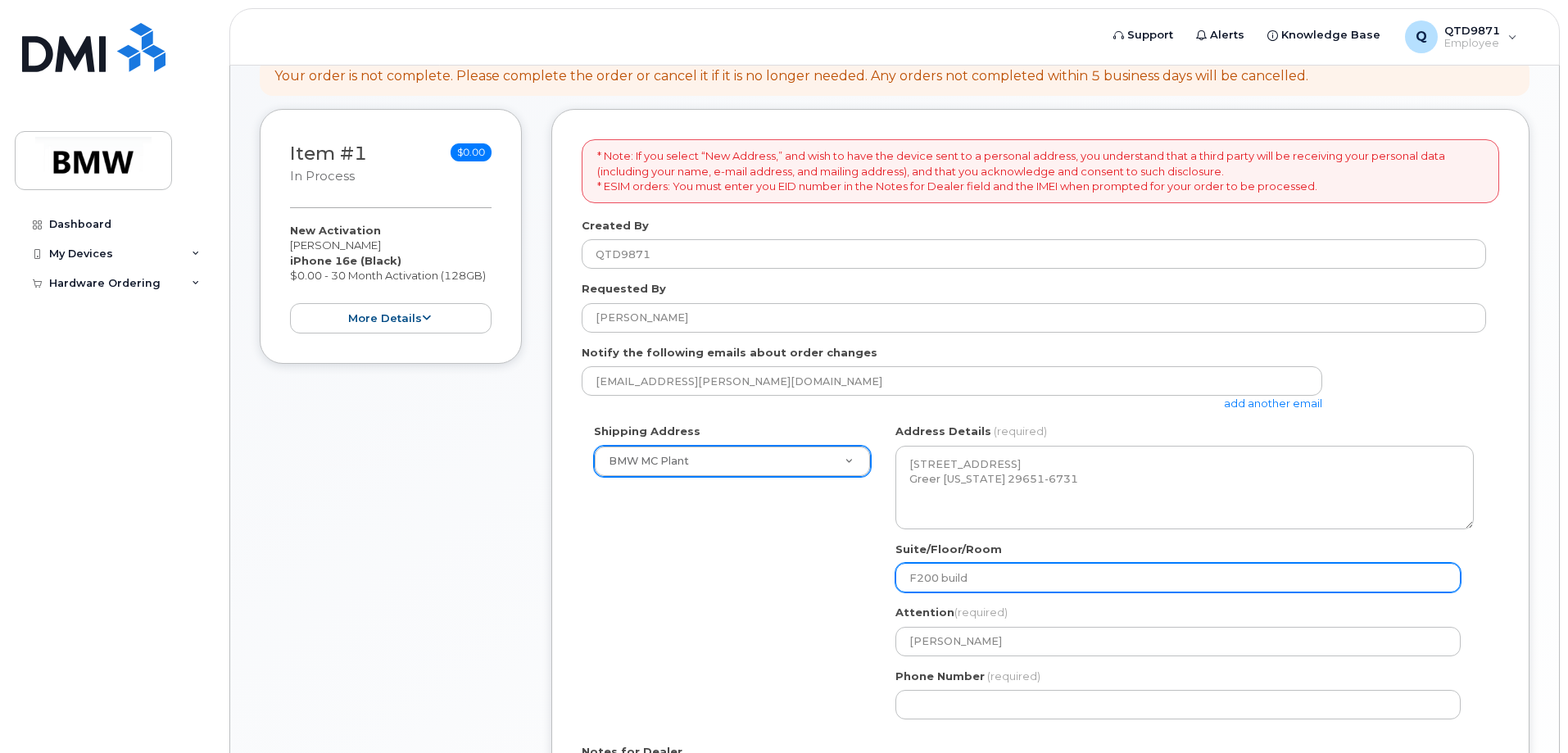
type input "F200 buildi"
select select
type input "F200 buildin"
select select
type input "F200 building"
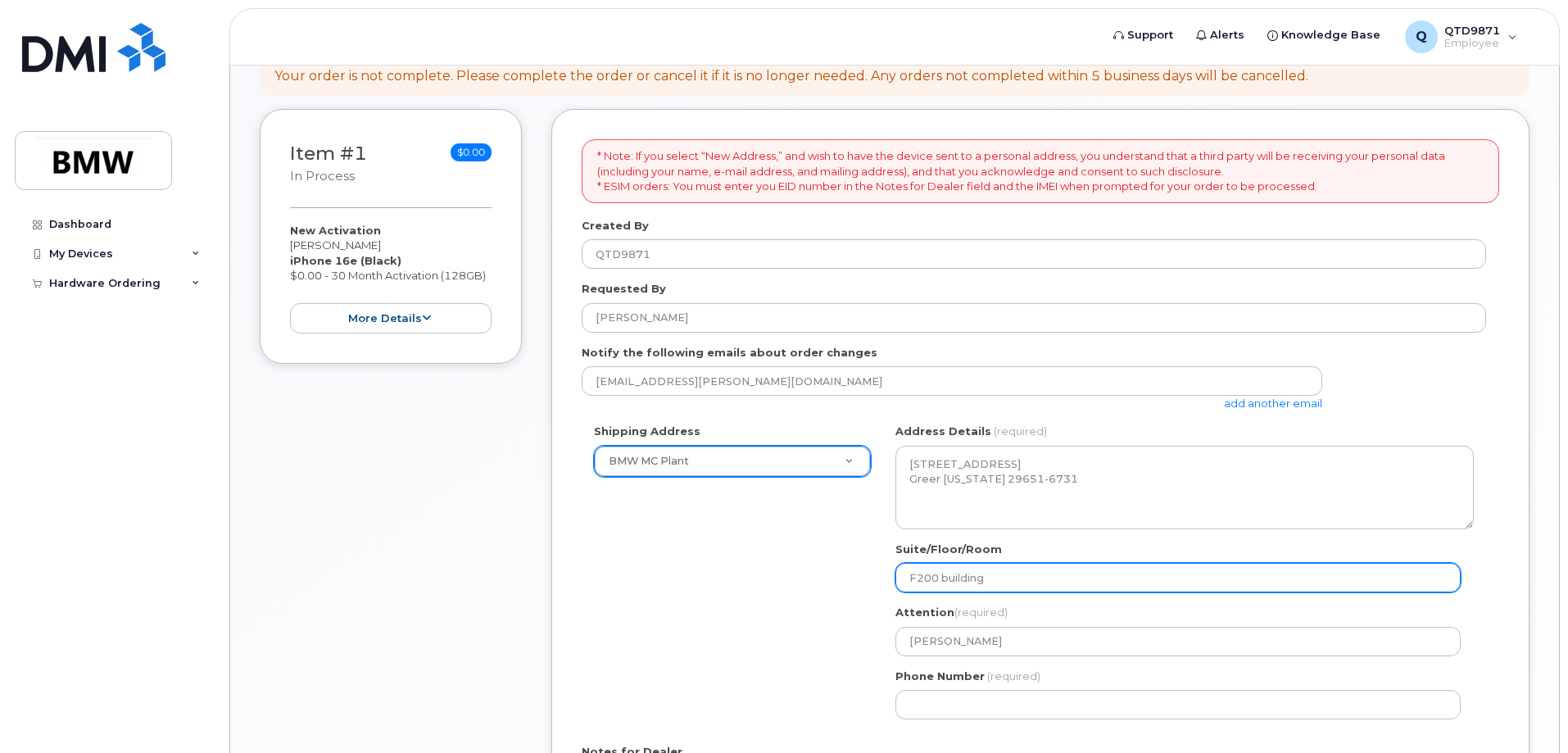
select select
type input "F200 building H"
select select
type input "F200 building Ha"
select select
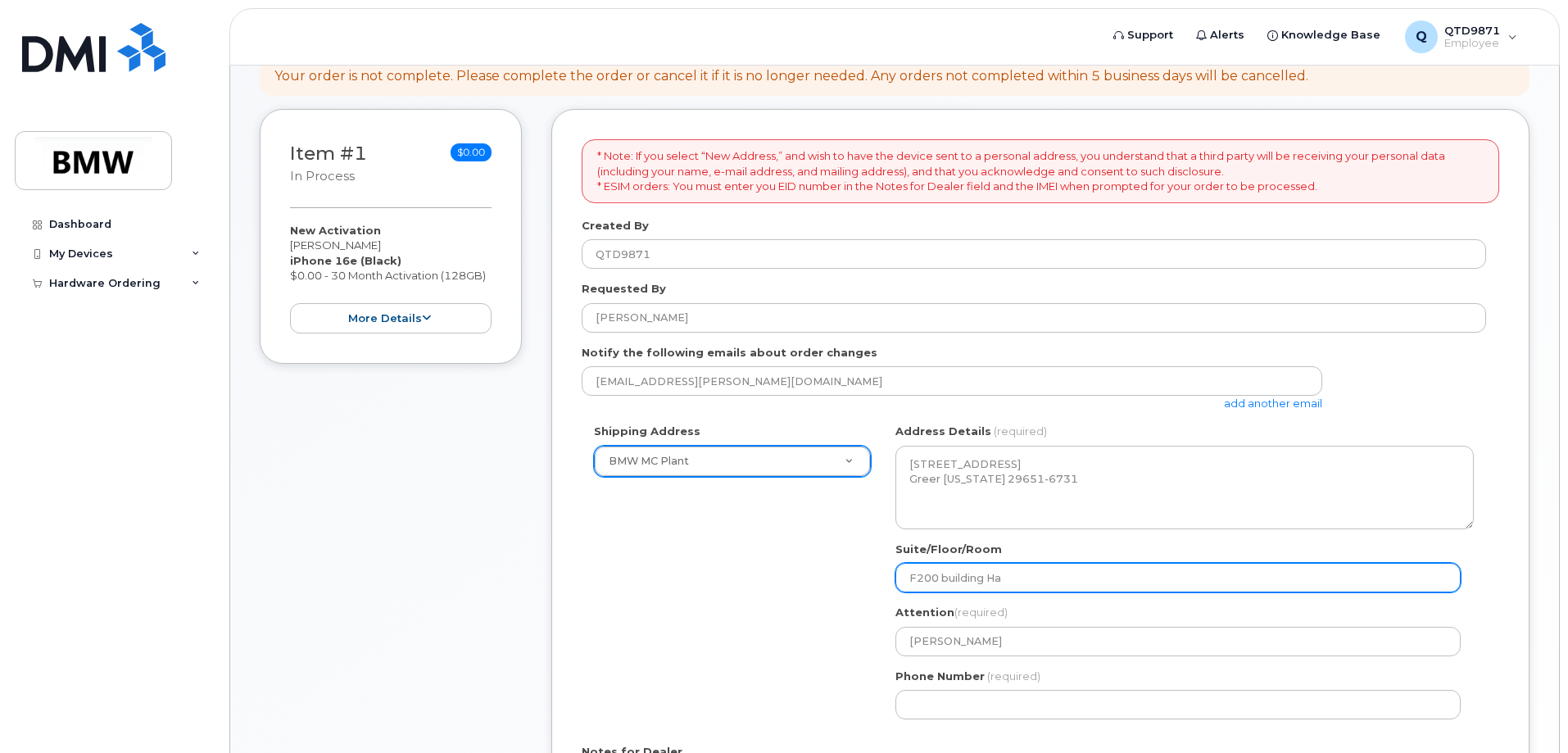
type input "F200 building Hal"
select select
type input "F200 building Hall"
select select
type input "F200 building Hall 5"
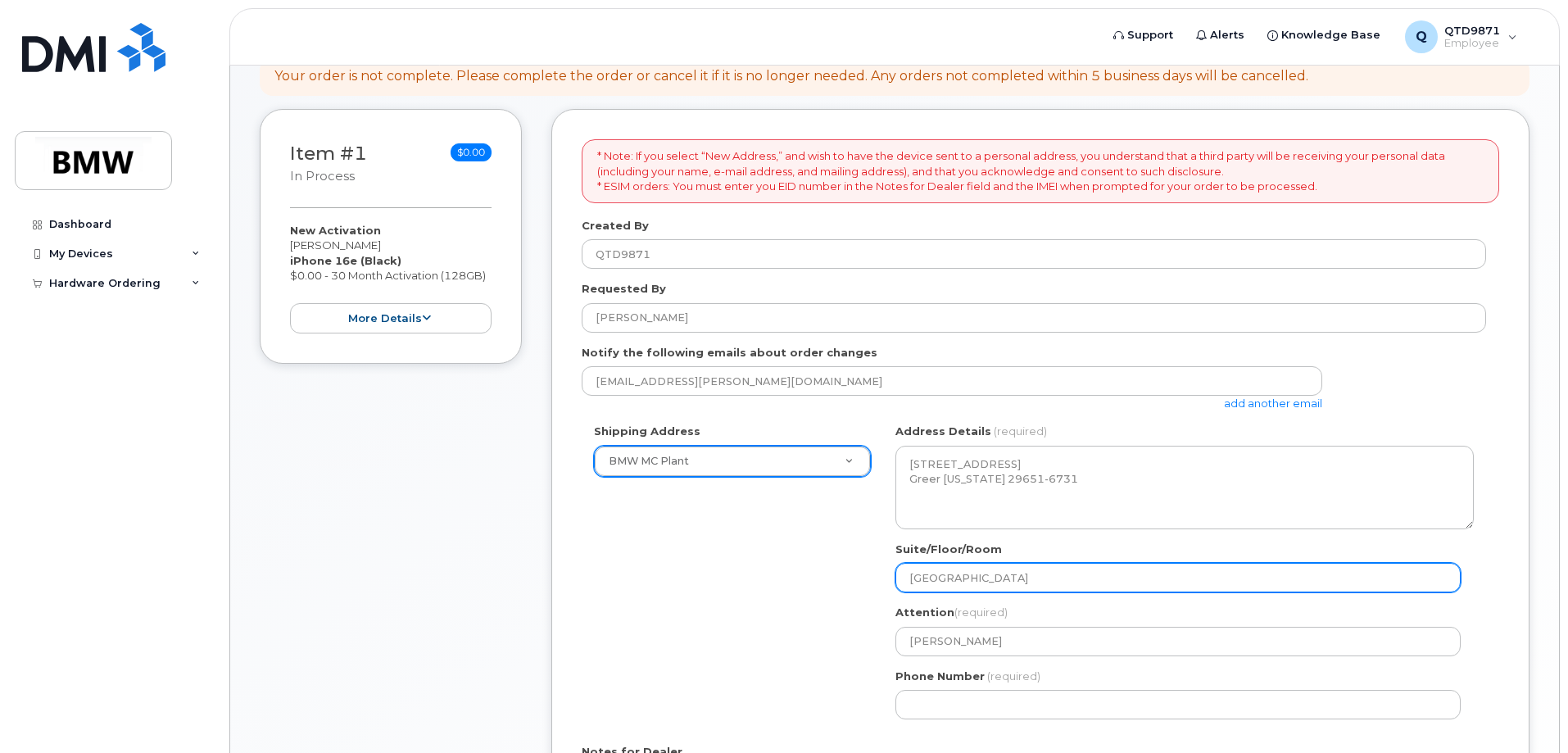
select select
type input "F200 building Hall 50"
select select
type input "F200 building Hall 50 c"
select select
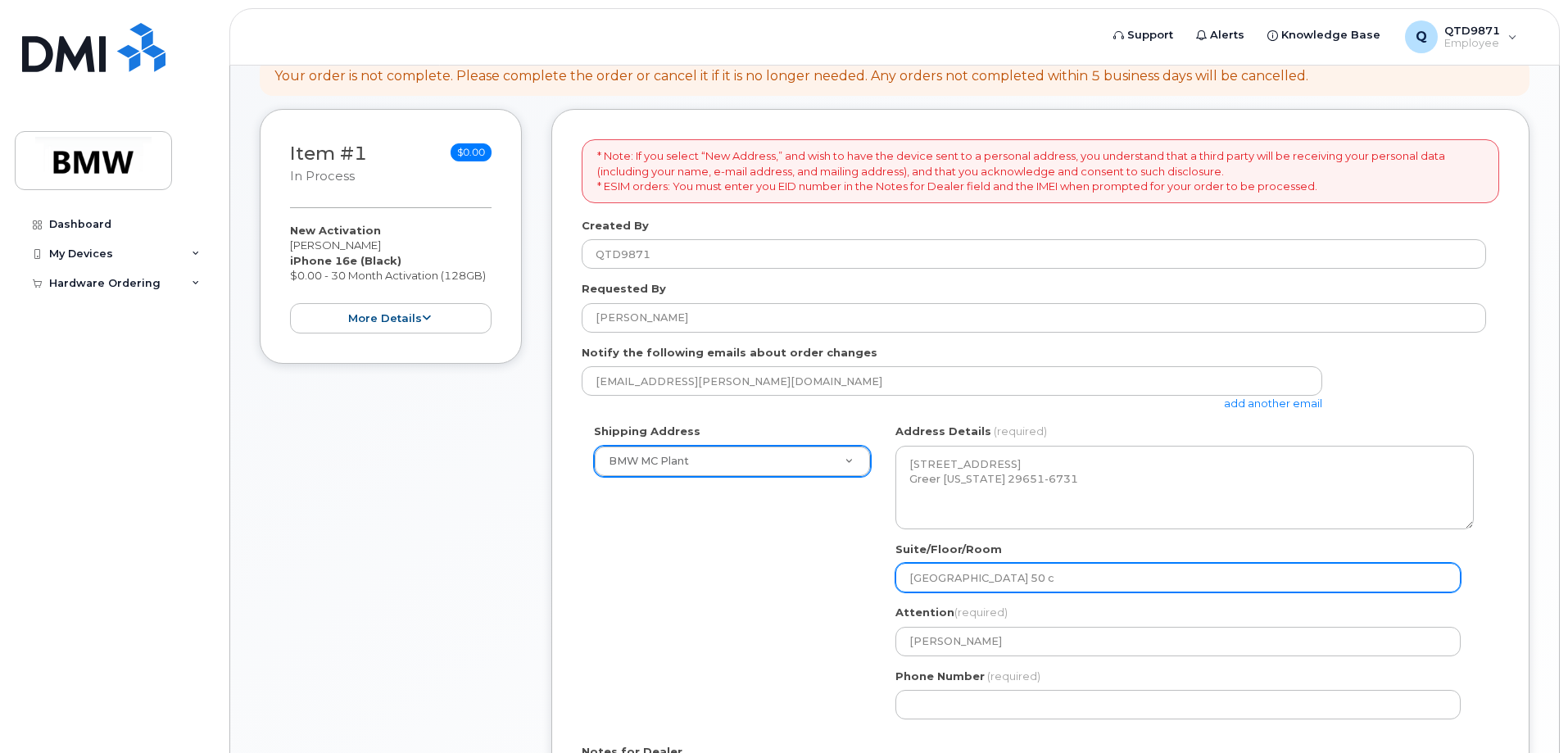
type input "F200 building Hall 50 co"
select select
type input "F200 building Hall 50 col"
select select
type input "F200 building Hall 50 coll"
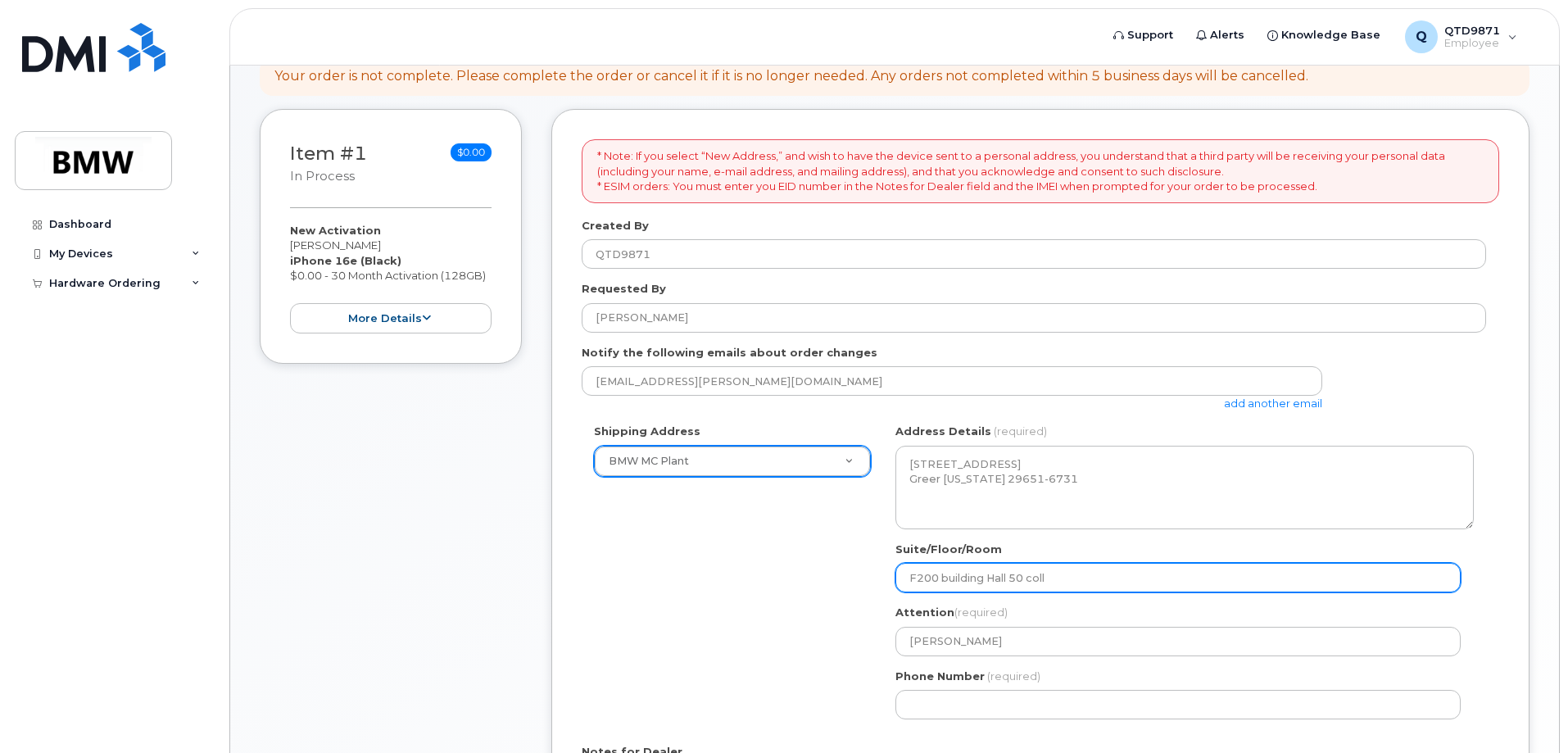
select select
type input "F200 building Hall 50 collu"
select select
type input "F200 building Hall 50 collum"
select select
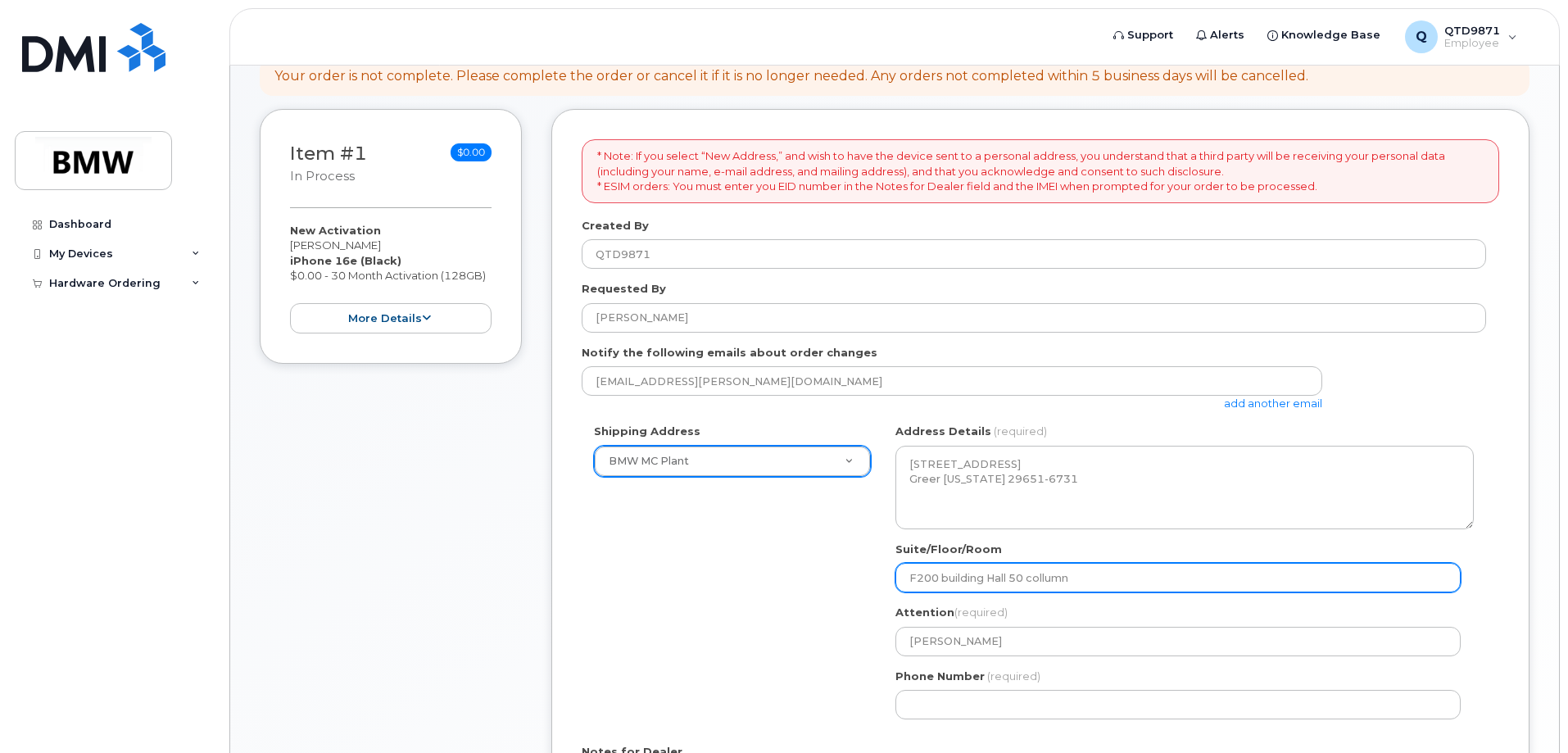
type input "F200 building Hall 50 collumn"
select select
type input "F200 building Hall 50 collumn F"
select select
type input "F200 building Hall 50 collumn FB"
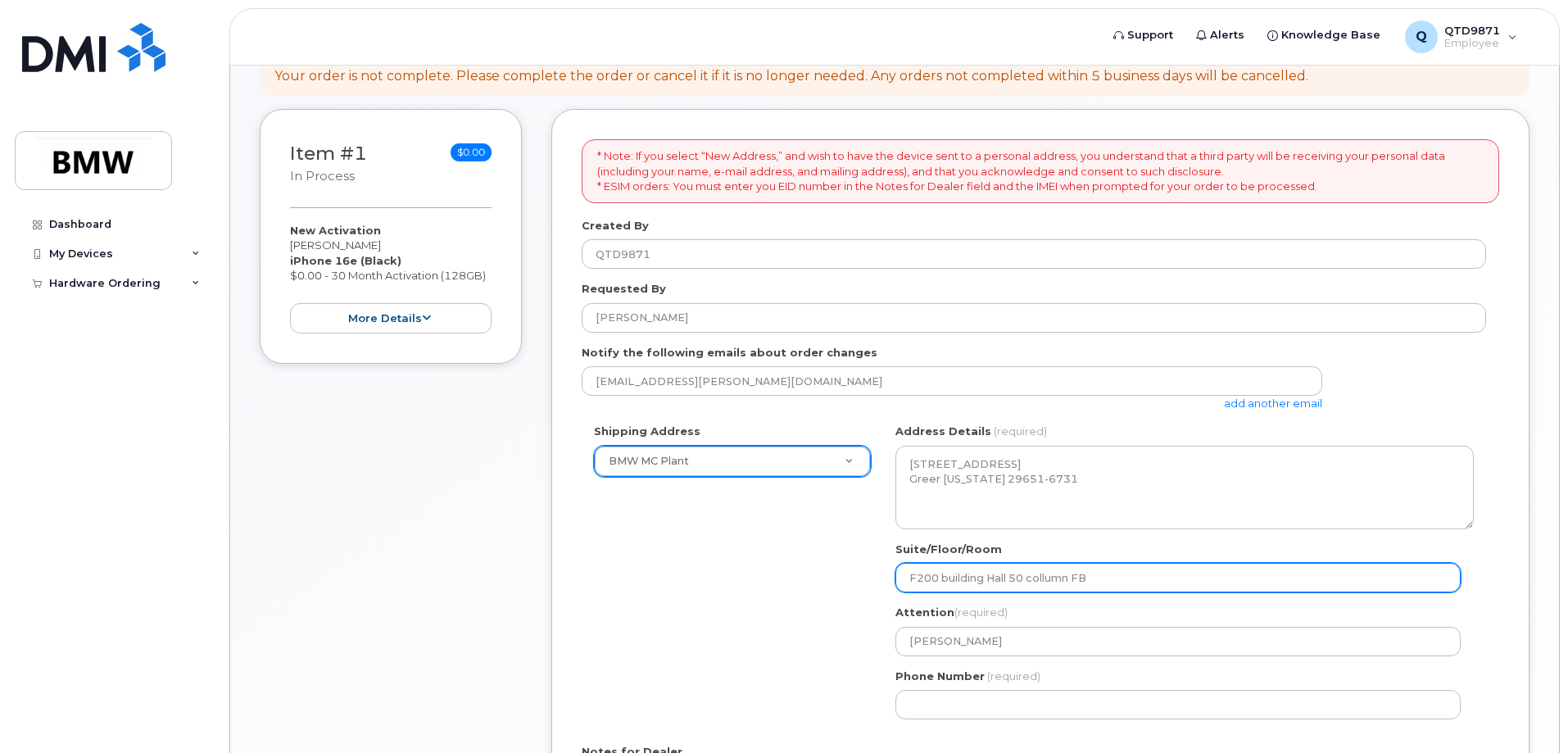
select select
type input "F200 building Hall 50 collumn FB1"
select select
type input "F200 building Hall 50 collumn FB14"
select select
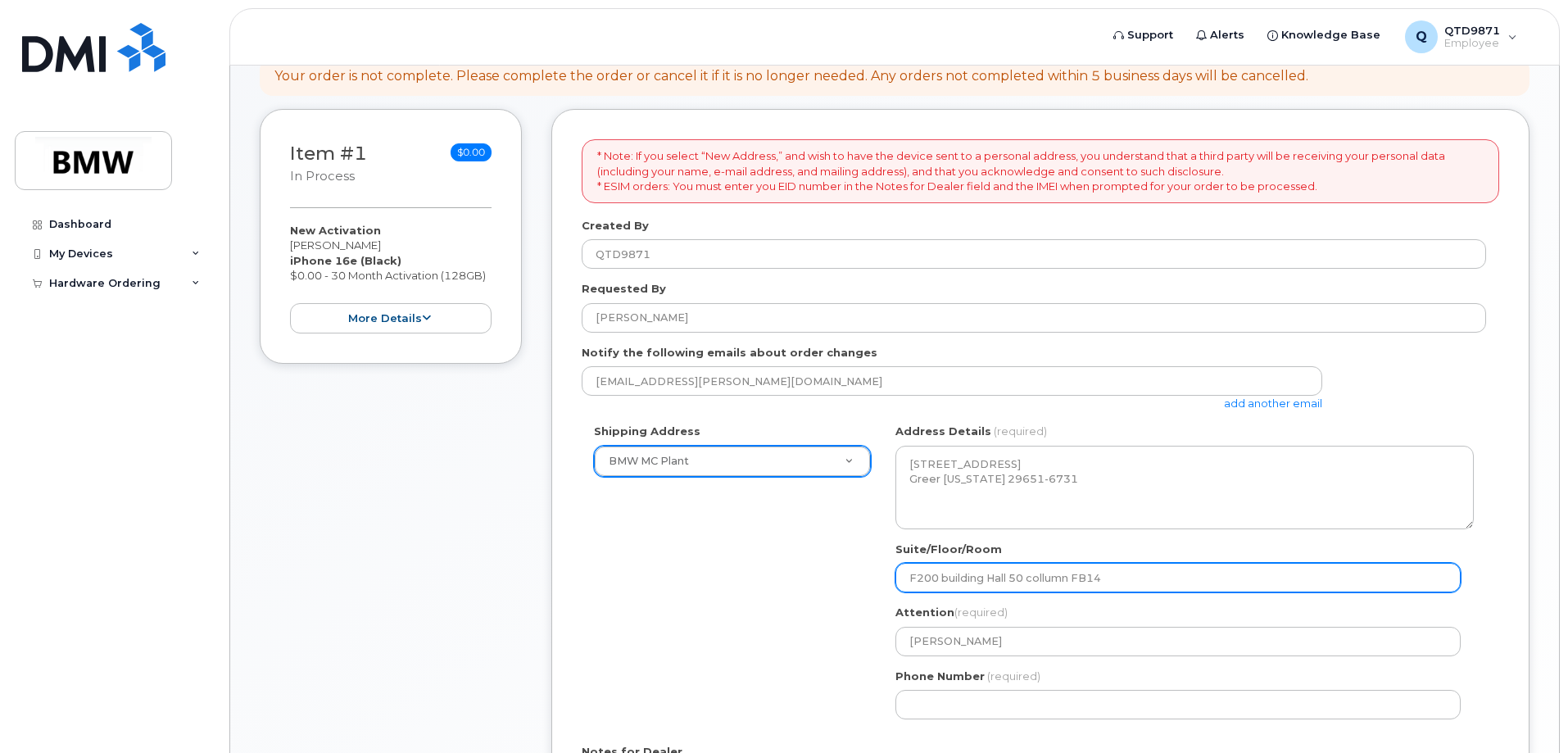
type input "F200 building Hall 50 collumn FB14."
select select
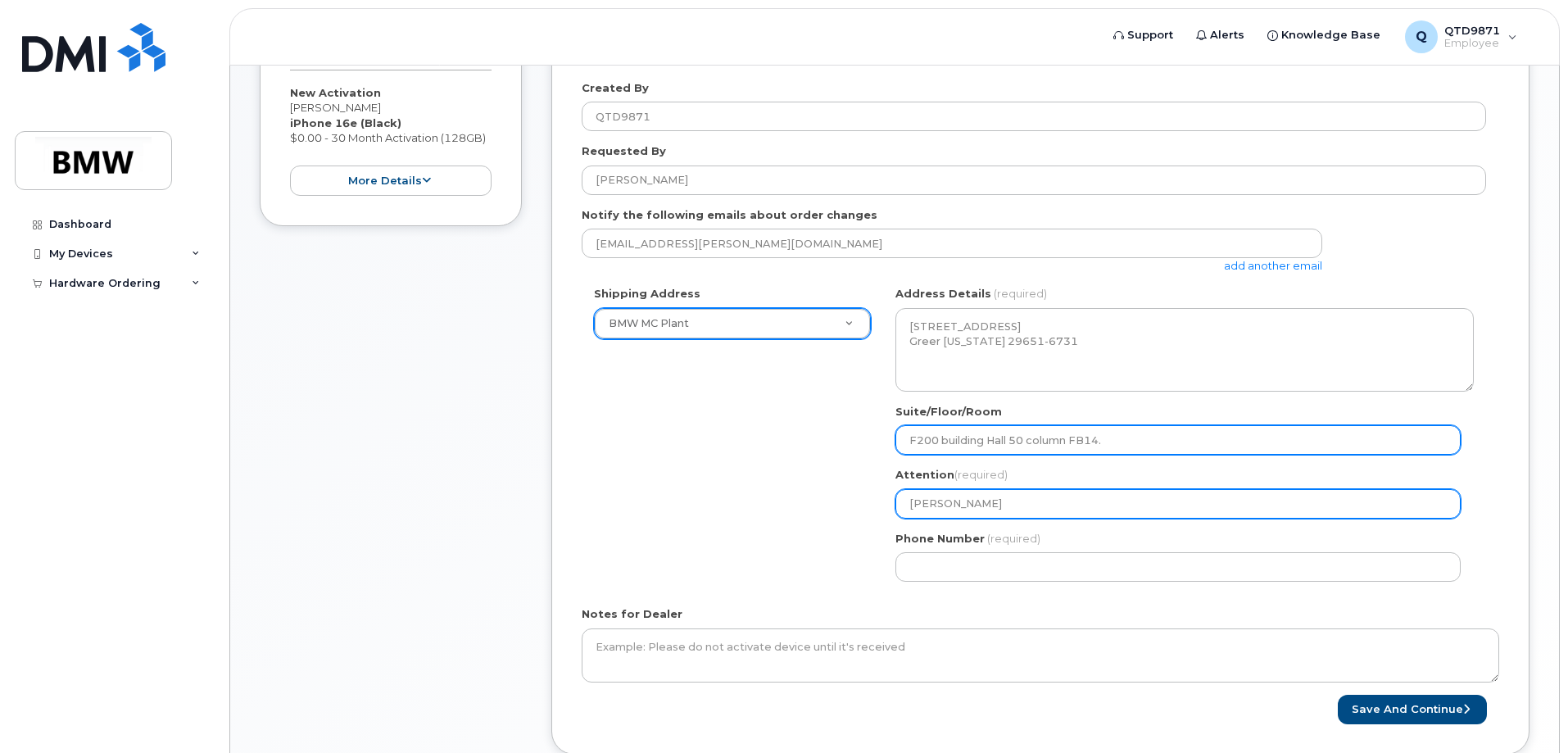
scroll to position [492, 0]
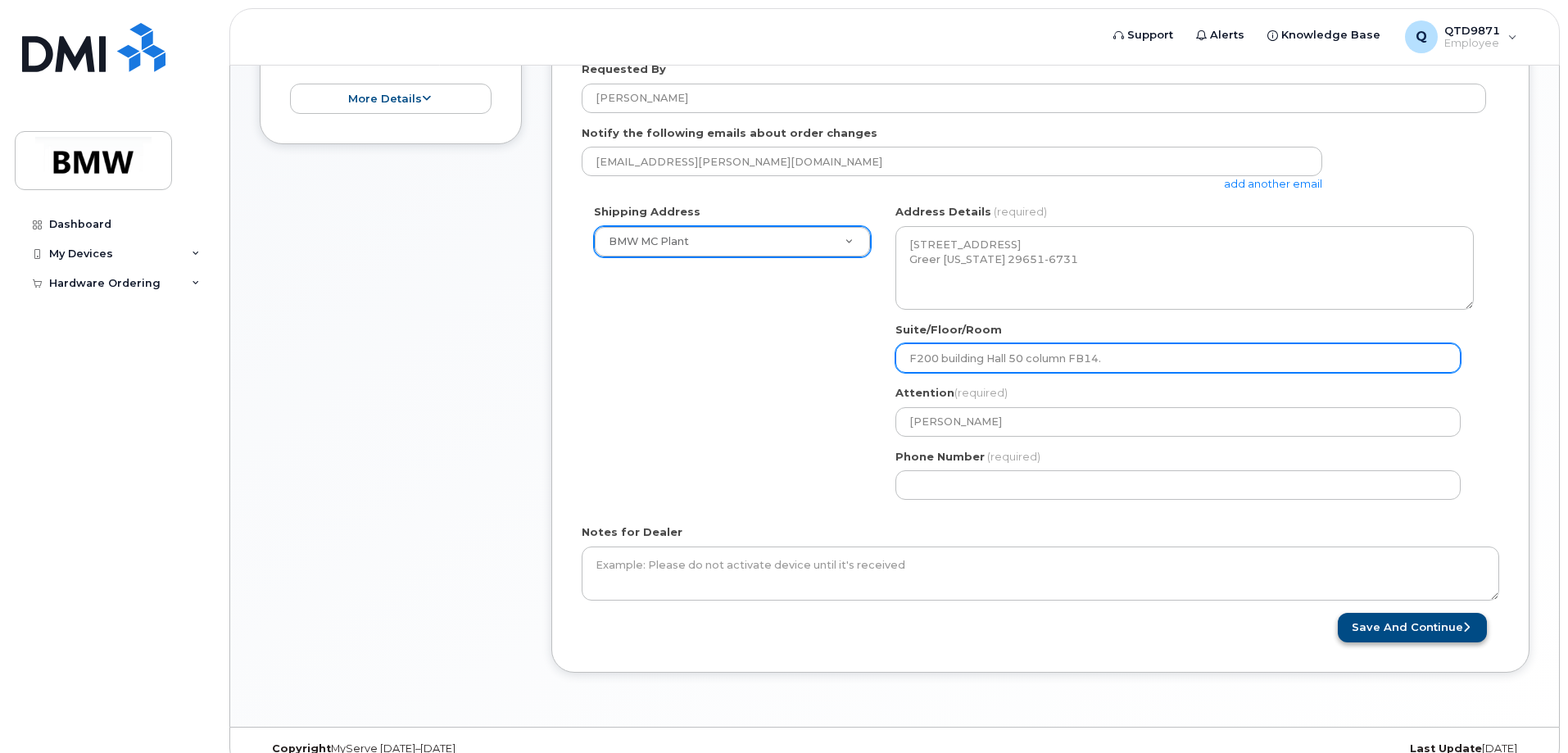
type input "F200 building Hall 50 column FB14."
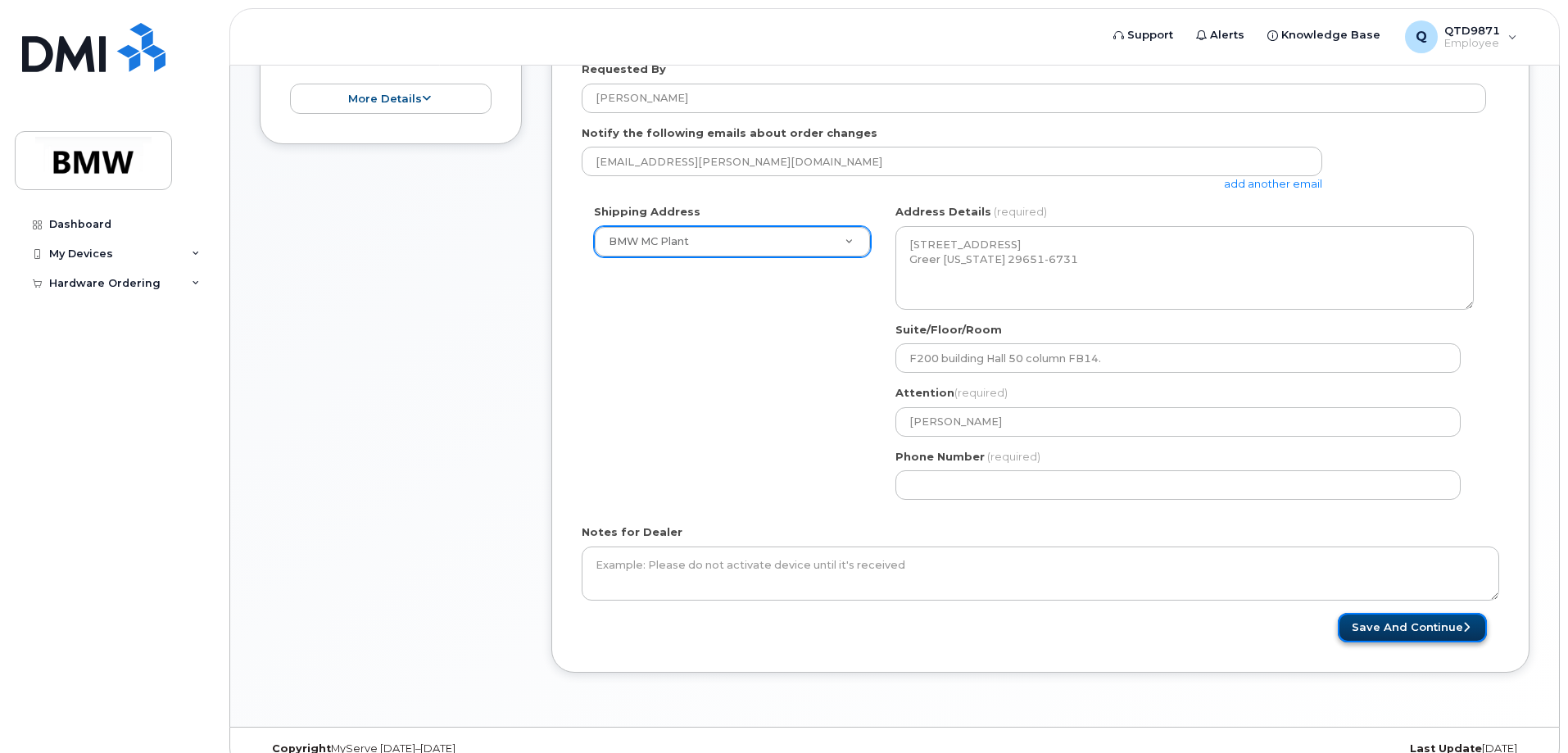
click at [1422, 627] on button "Save and Continue" at bounding box center [1412, 628] width 149 height 30
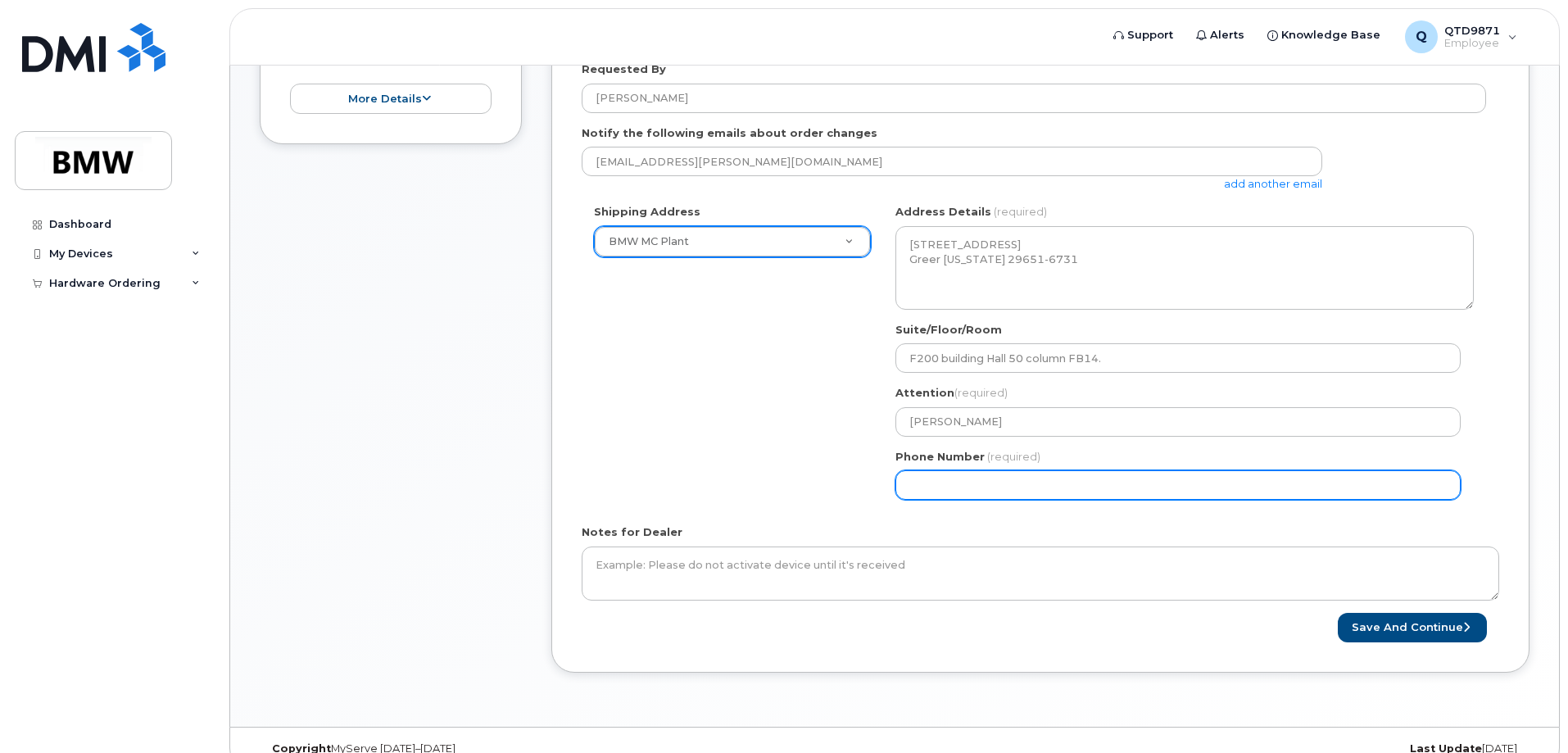
click at [1005, 486] on input "Phone Number" at bounding box center [1178, 484] width 566 height 29
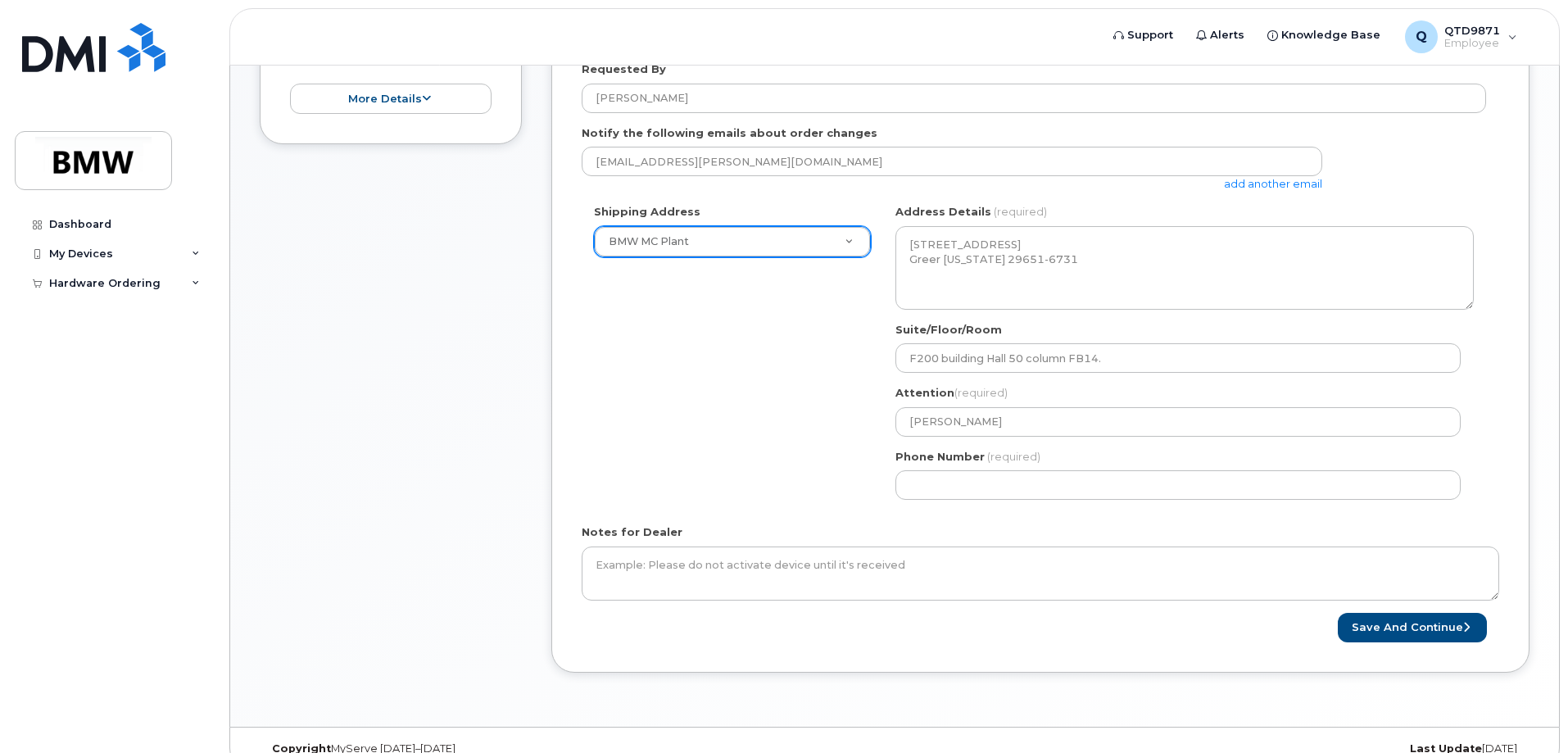
drag, startPoint x: 1130, startPoint y: 525, endPoint x: 1127, endPoint y: 540, distance: 15.3
click at [1127, 540] on div "Notes for Dealer" at bounding box center [1040, 562] width 918 height 76
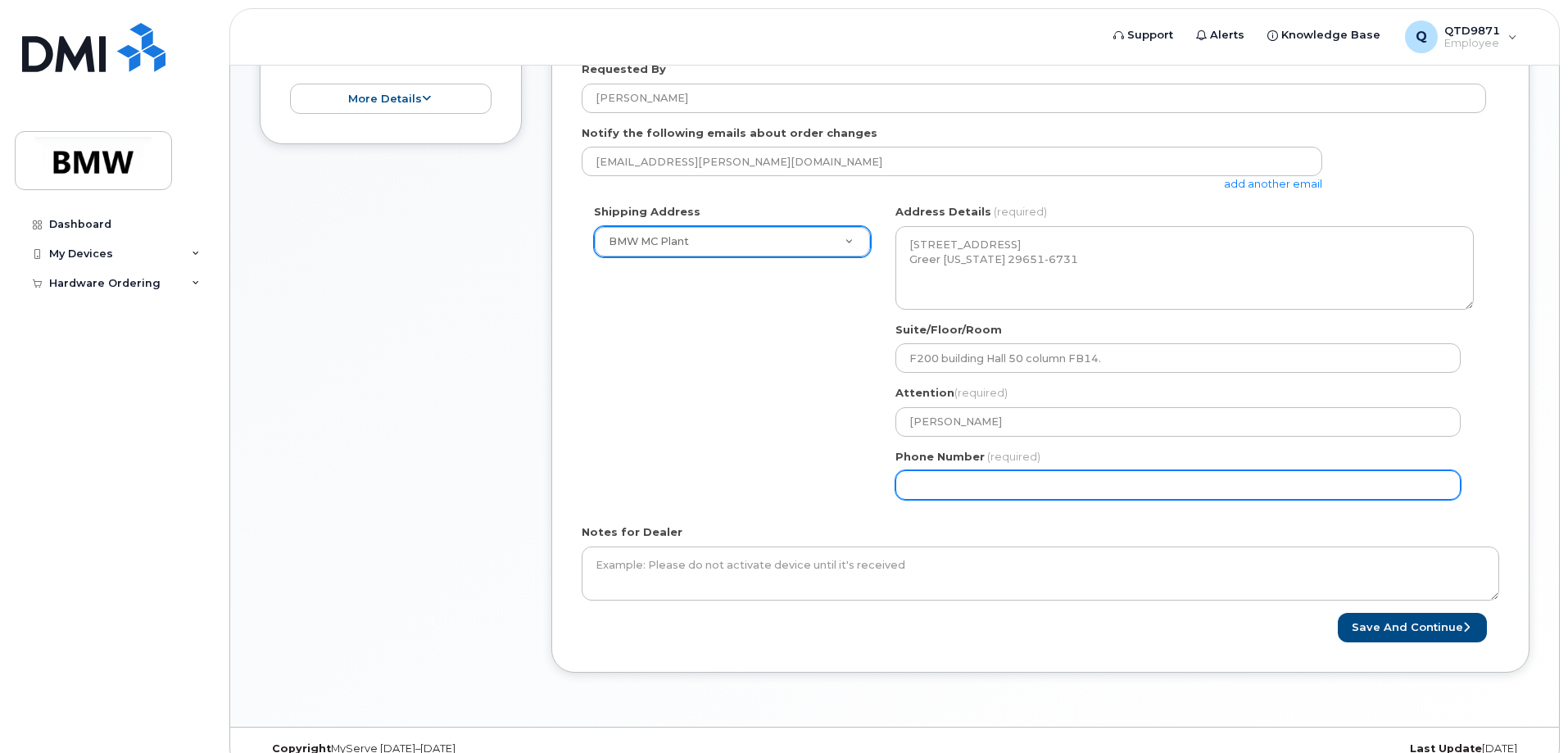
click at [908, 481] on input "Phone Number" at bounding box center [1178, 484] width 566 height 29
click at [958, 489] on input "Phone Number" at bounding box center [1178, 484] width 566 height 29
select select
type input "8649917902"
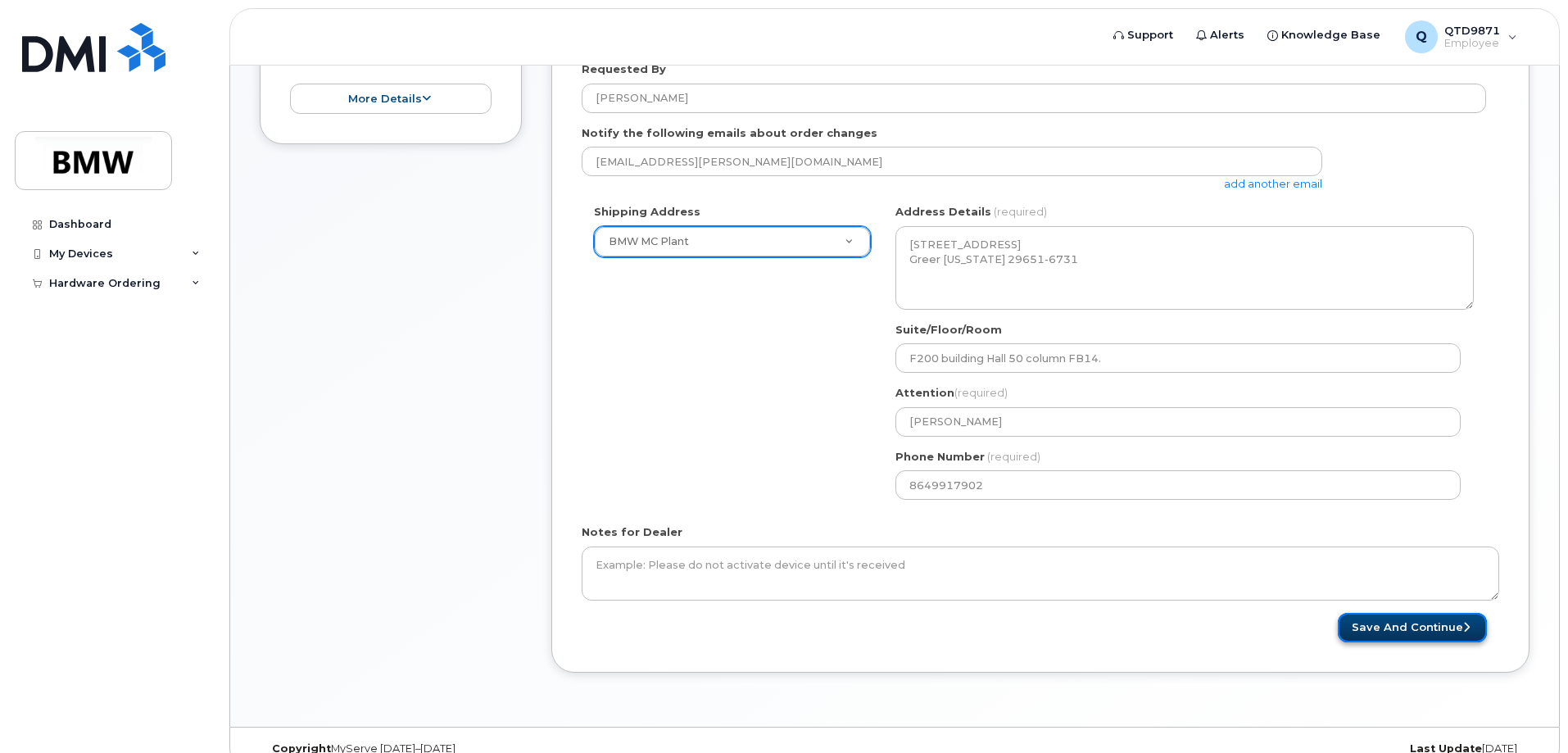
click at [1426, 628] on button "Save and Continue" at bounding box center [1412, 628] width 149 height 30
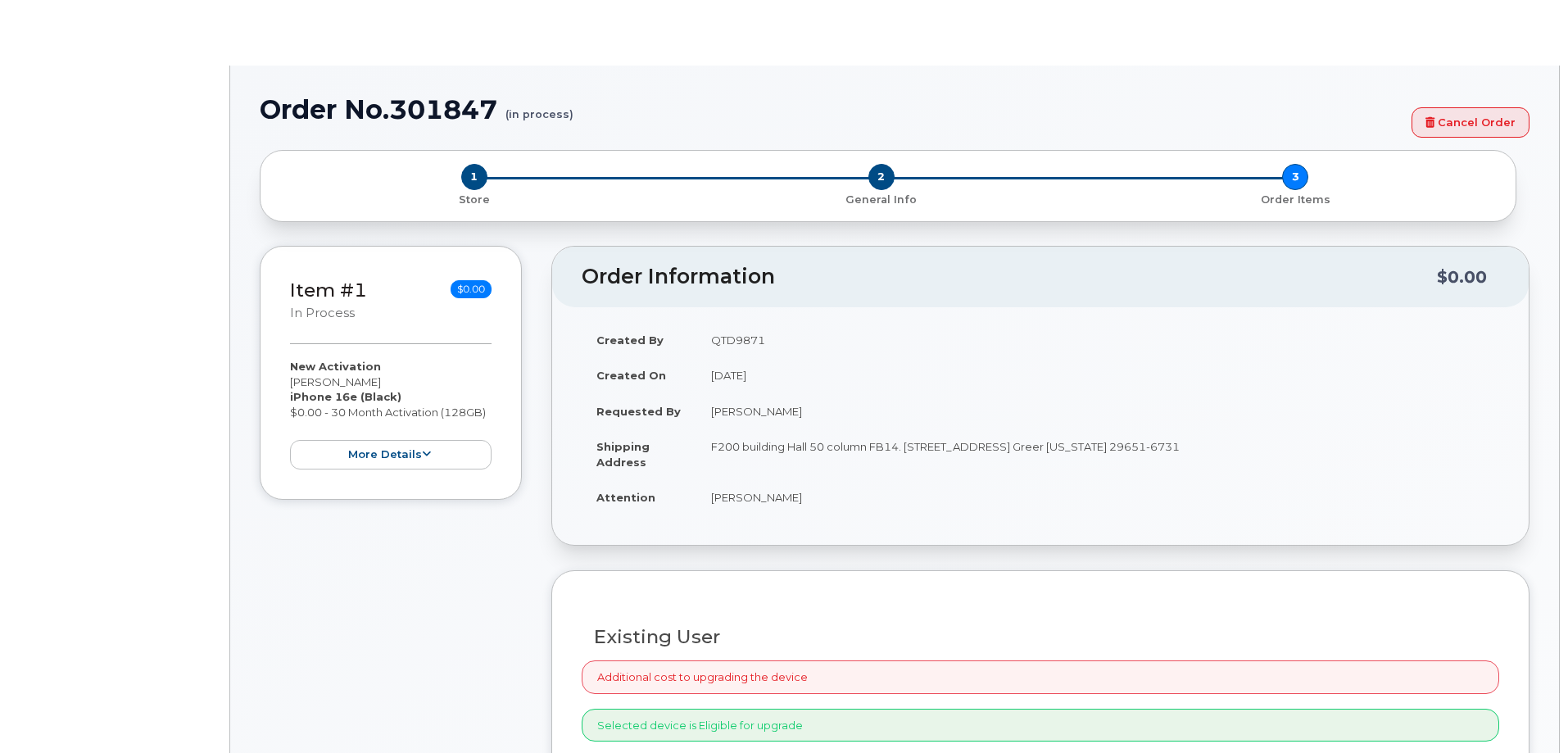
select select "1885307"
radio input "true"
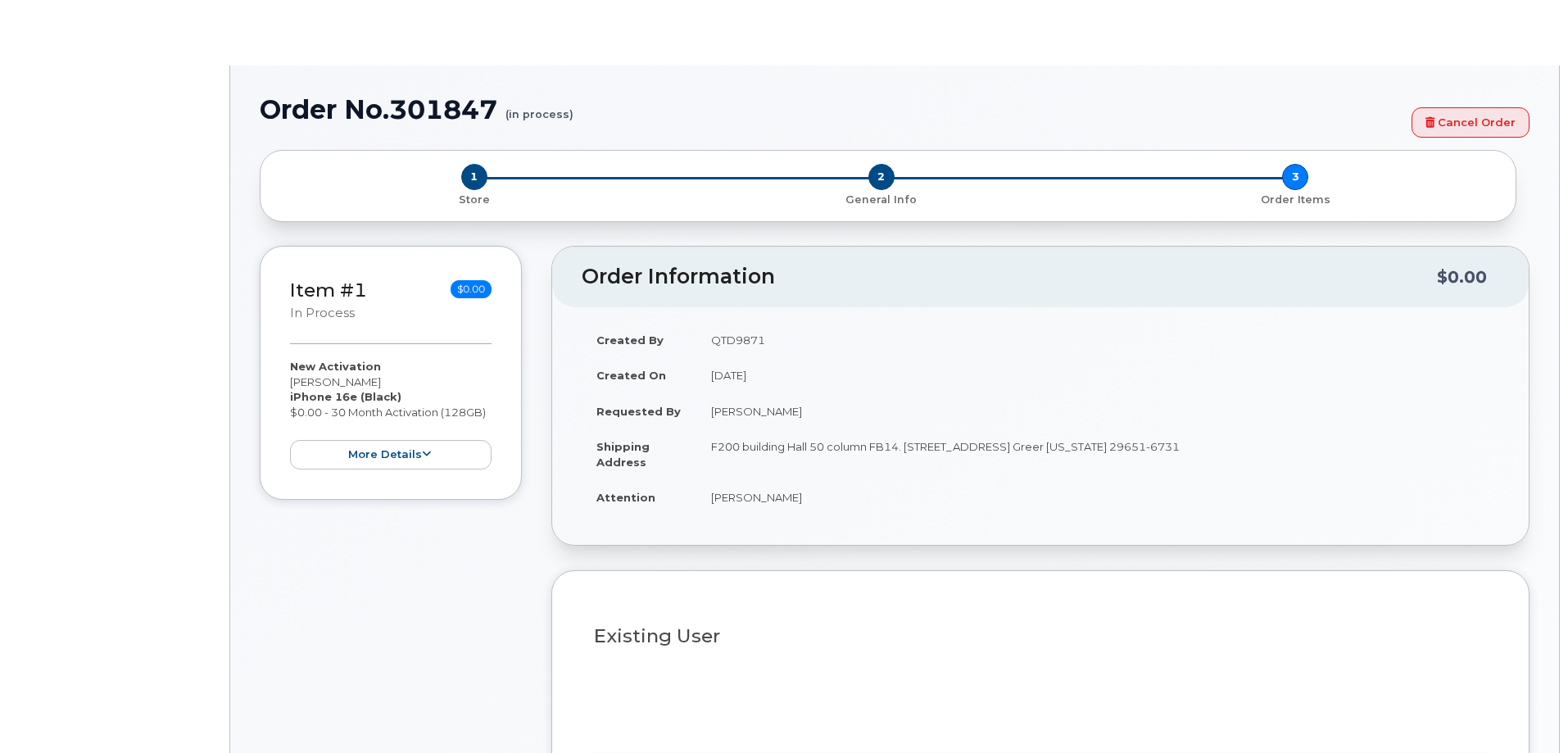
type input "1904019"
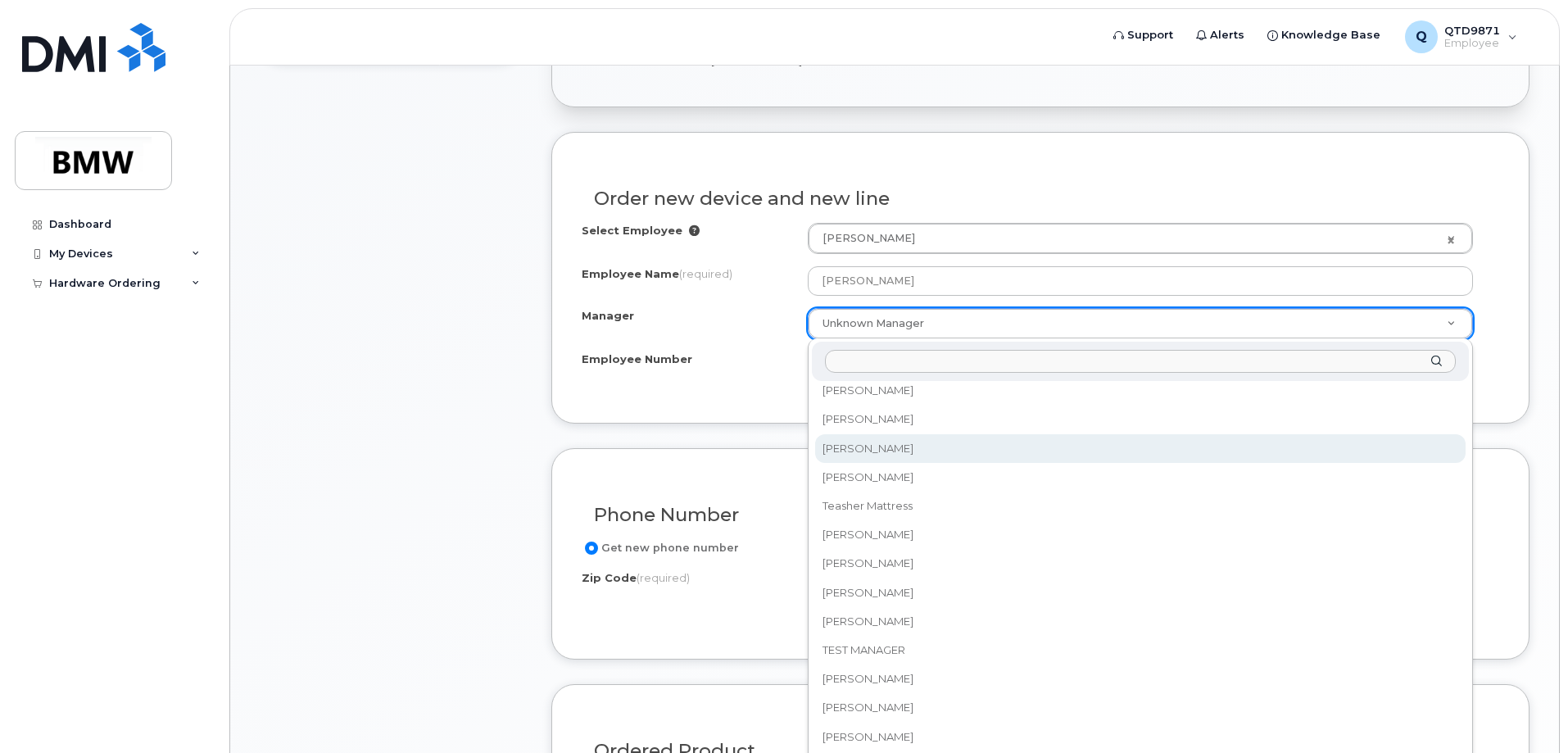
scroll to position [21297, 0]
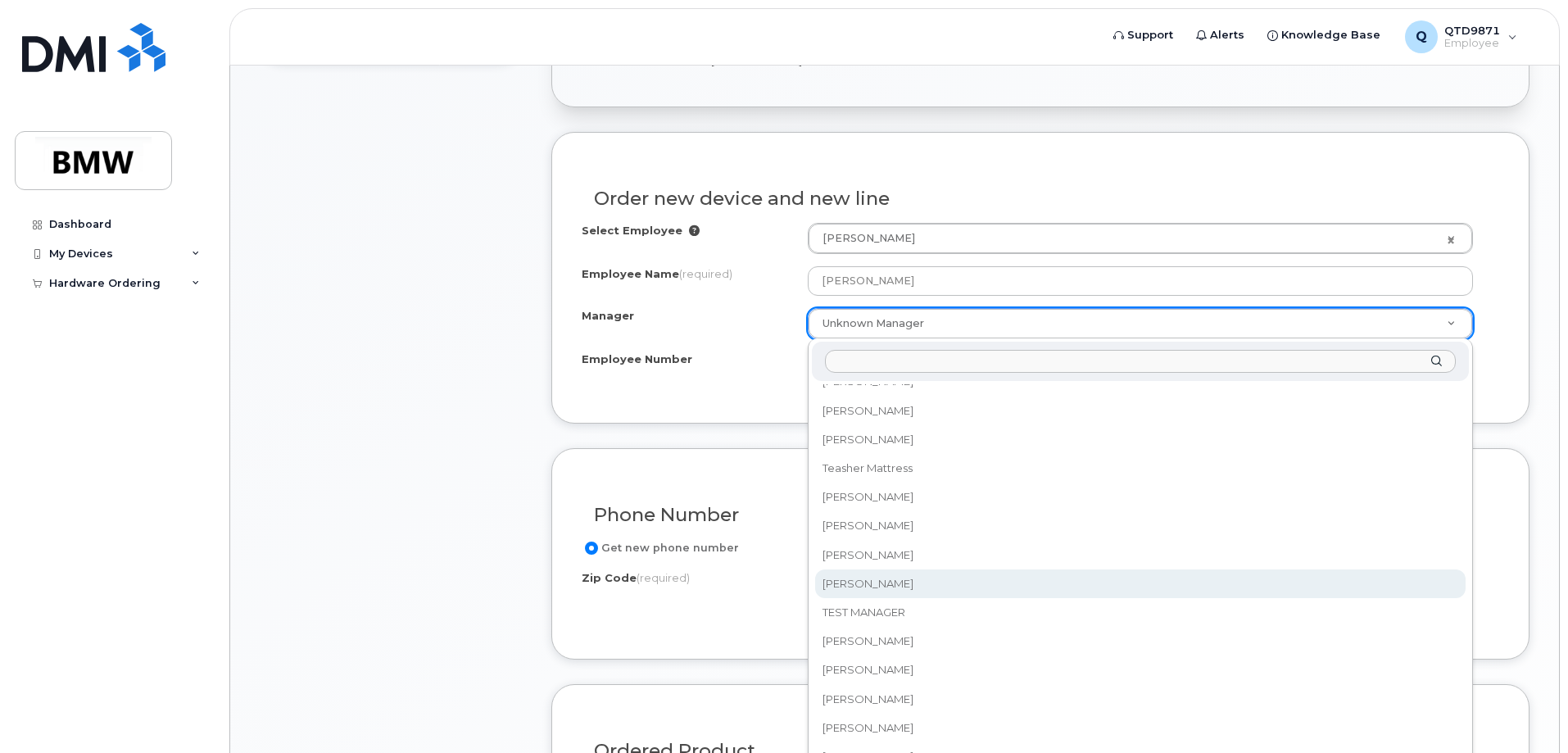
select select "1895475"
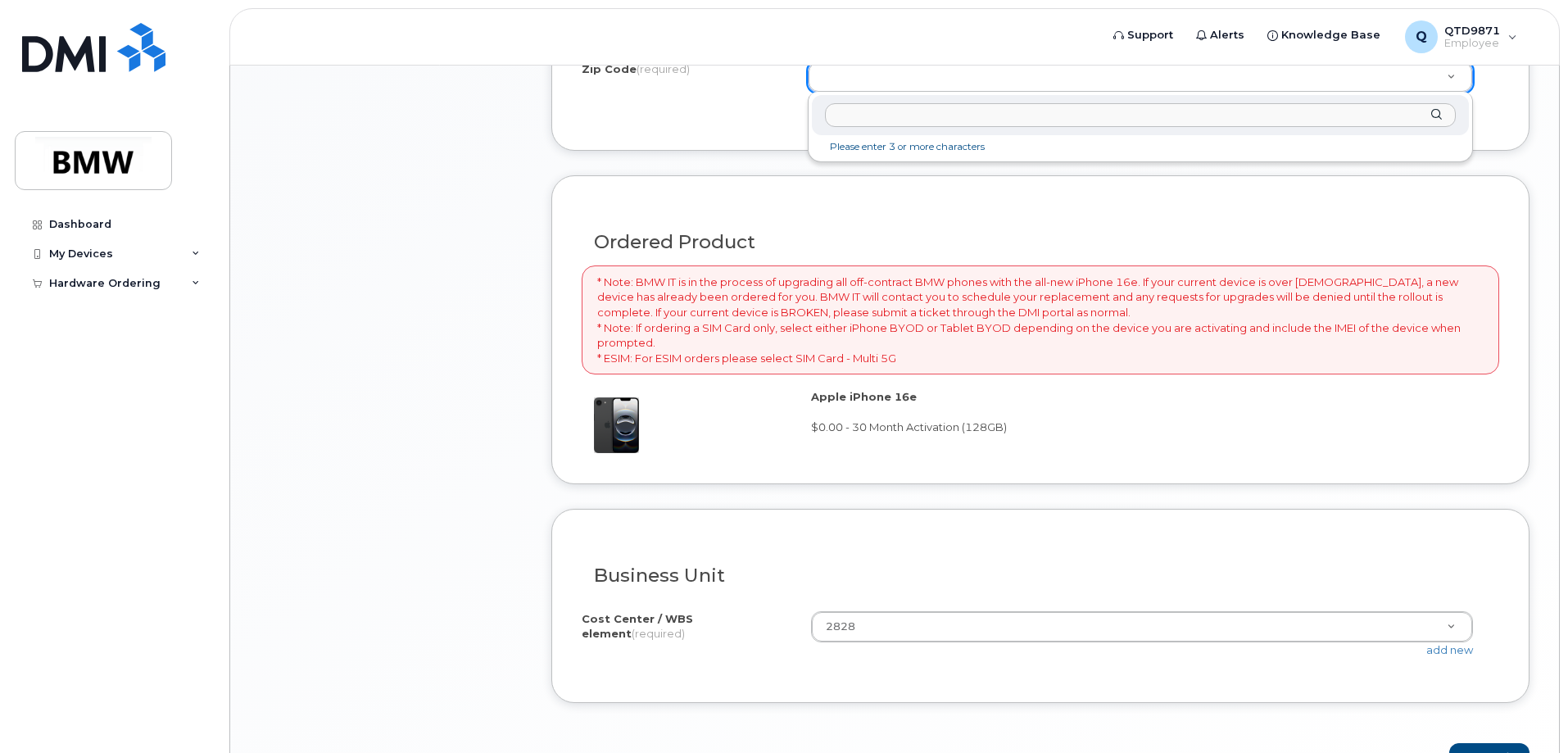
scroll to position [939, 0]
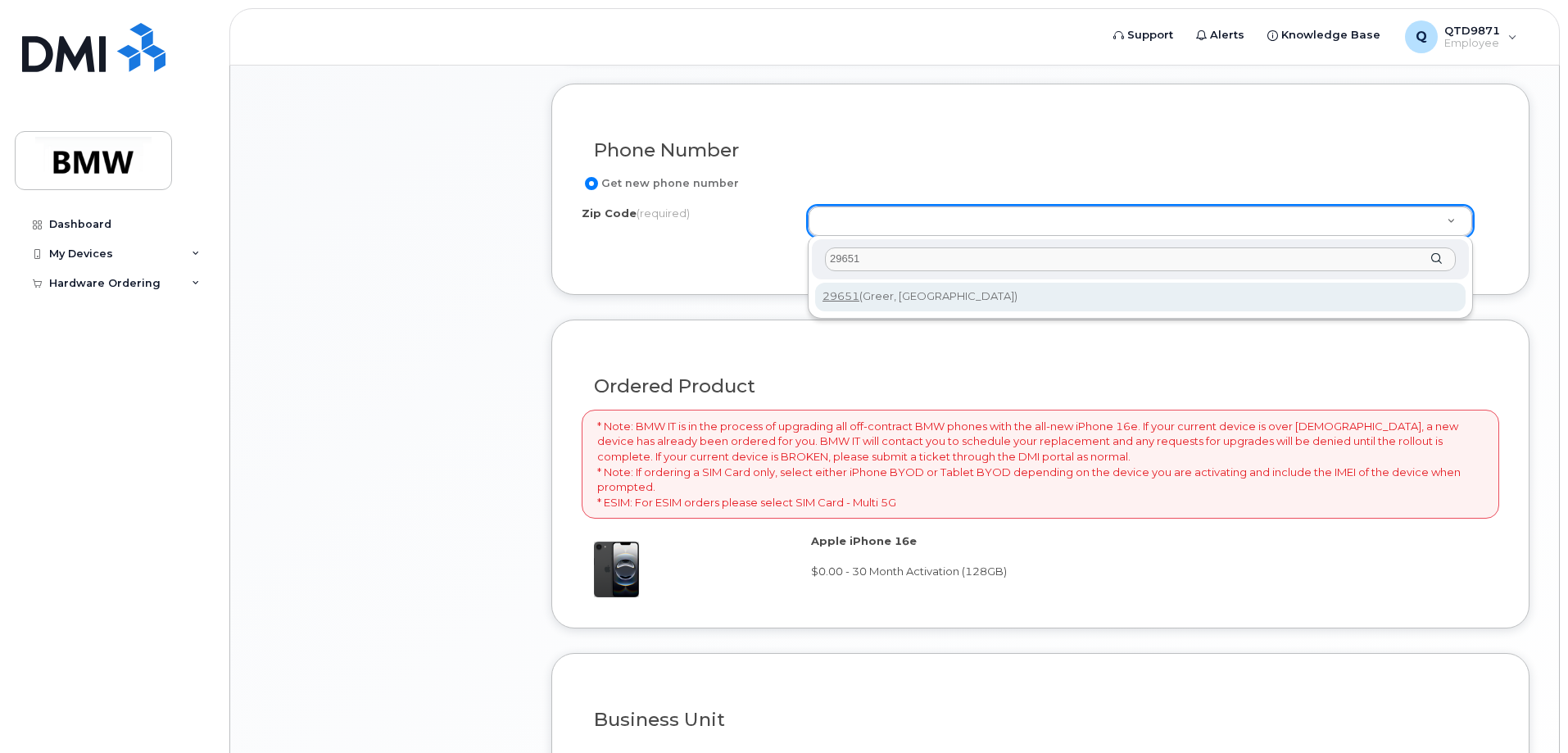
type input "29651"
type input "29651 (Greer, SC)"
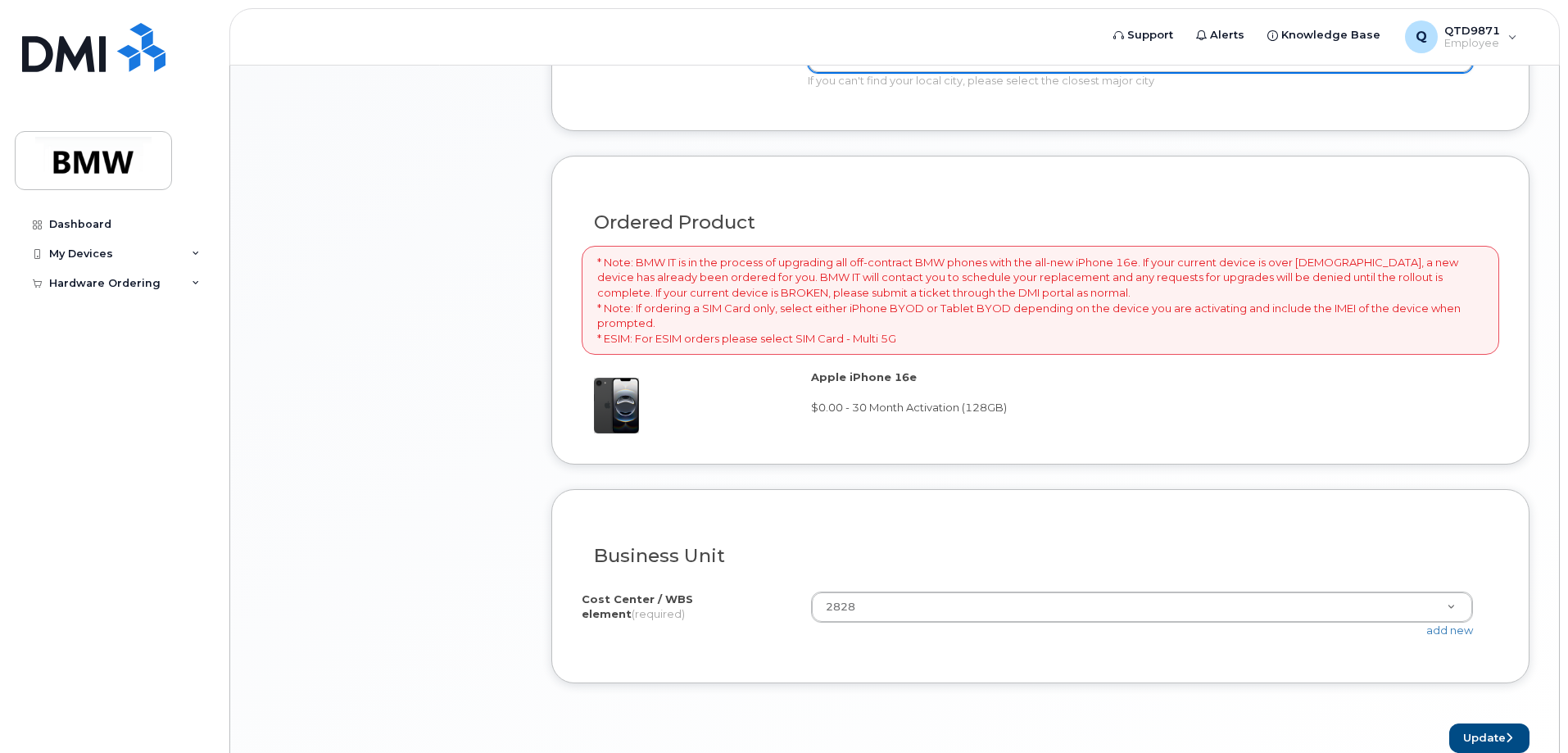
scroll to position [1184, 0]
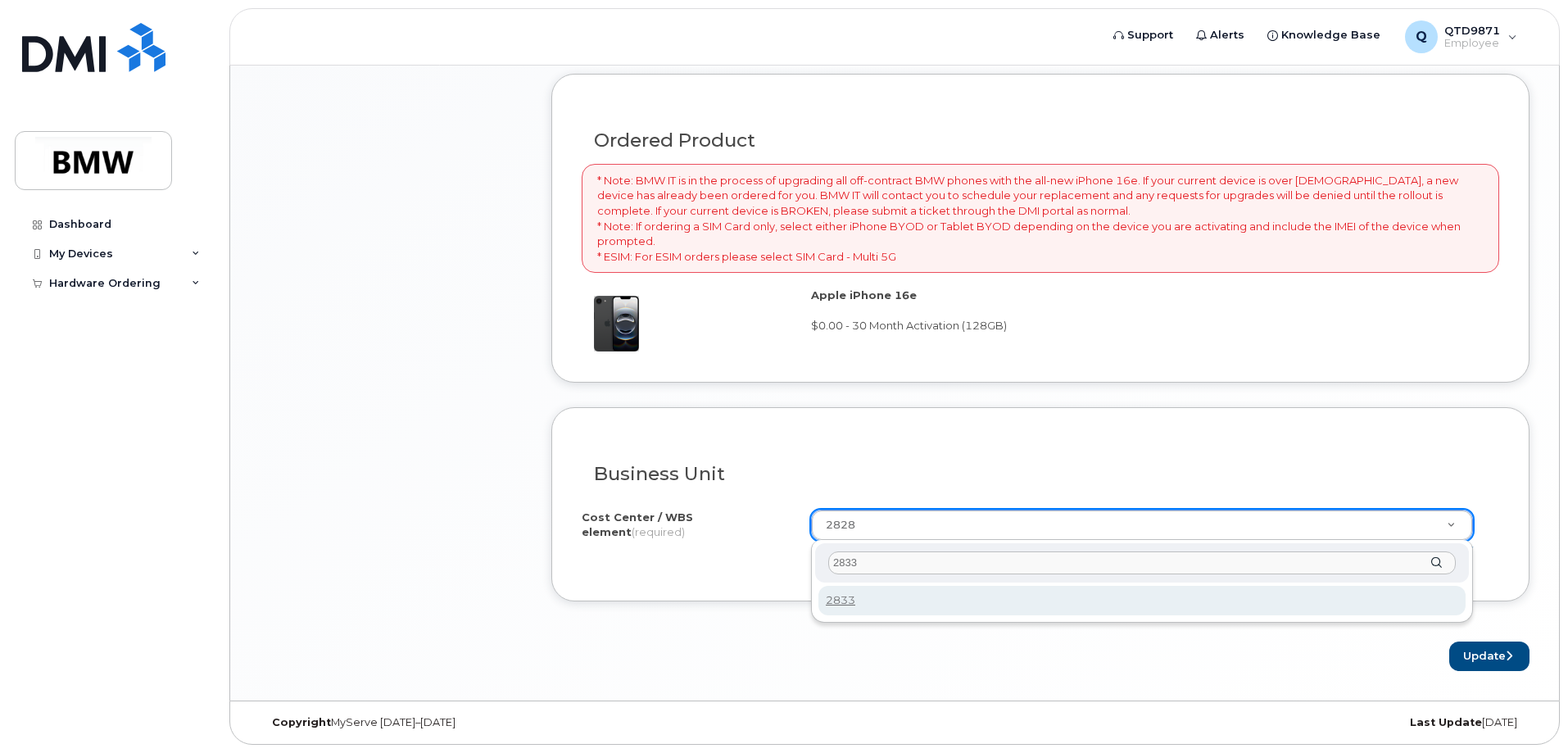
type input "2833"
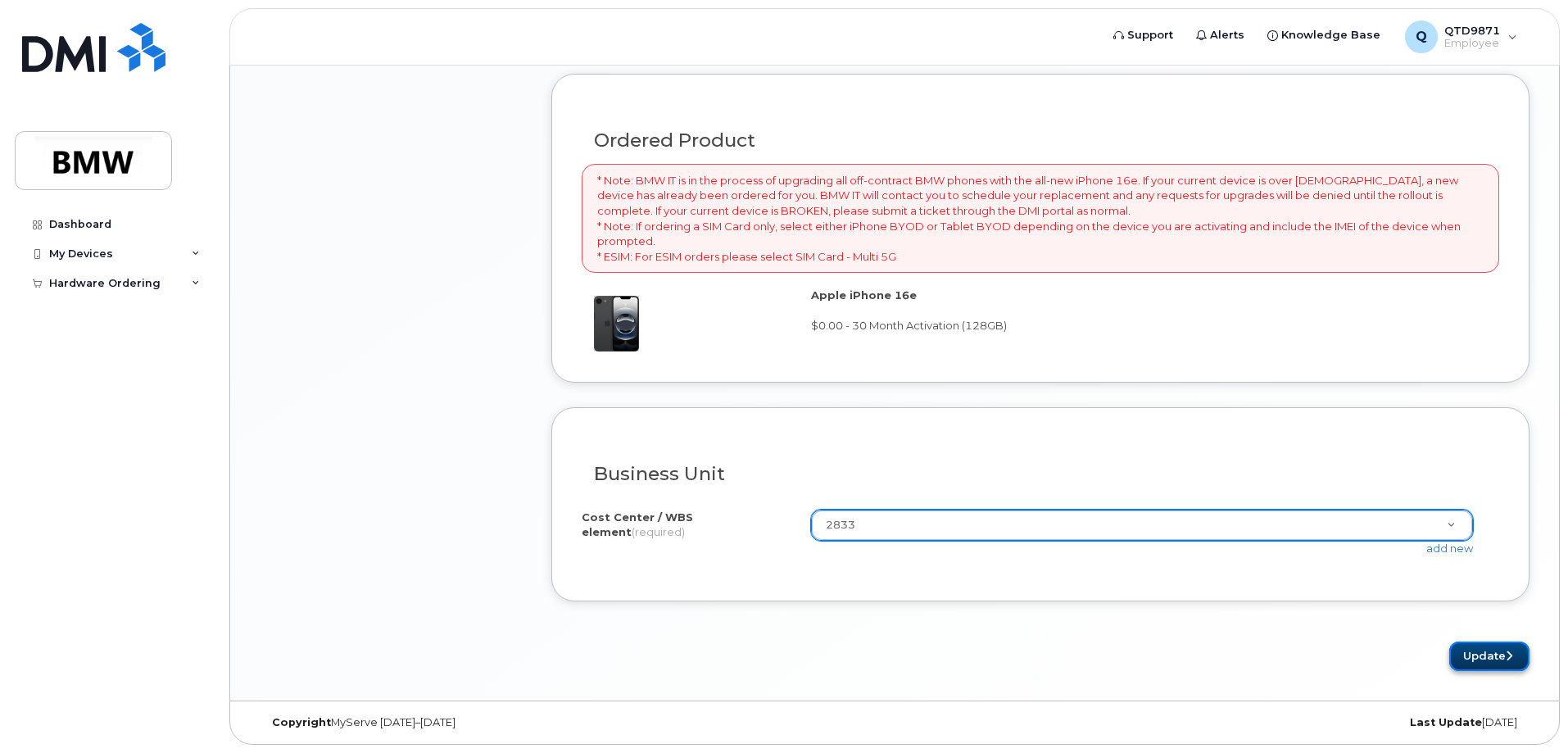
click at [1489, 653] on button "Update" at bounding box center [1489, 656] width 81 height 30
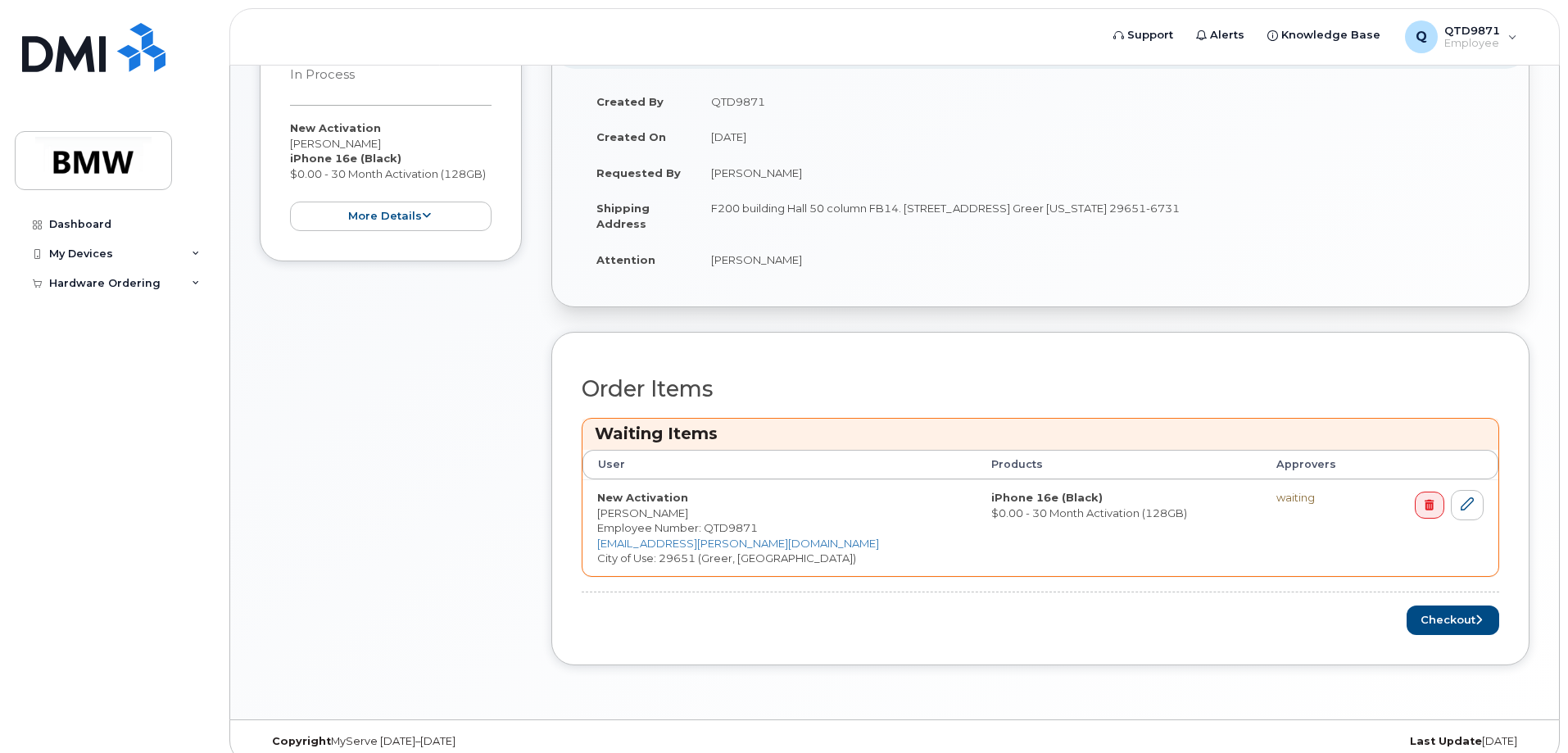
scroll to position [463, 0]
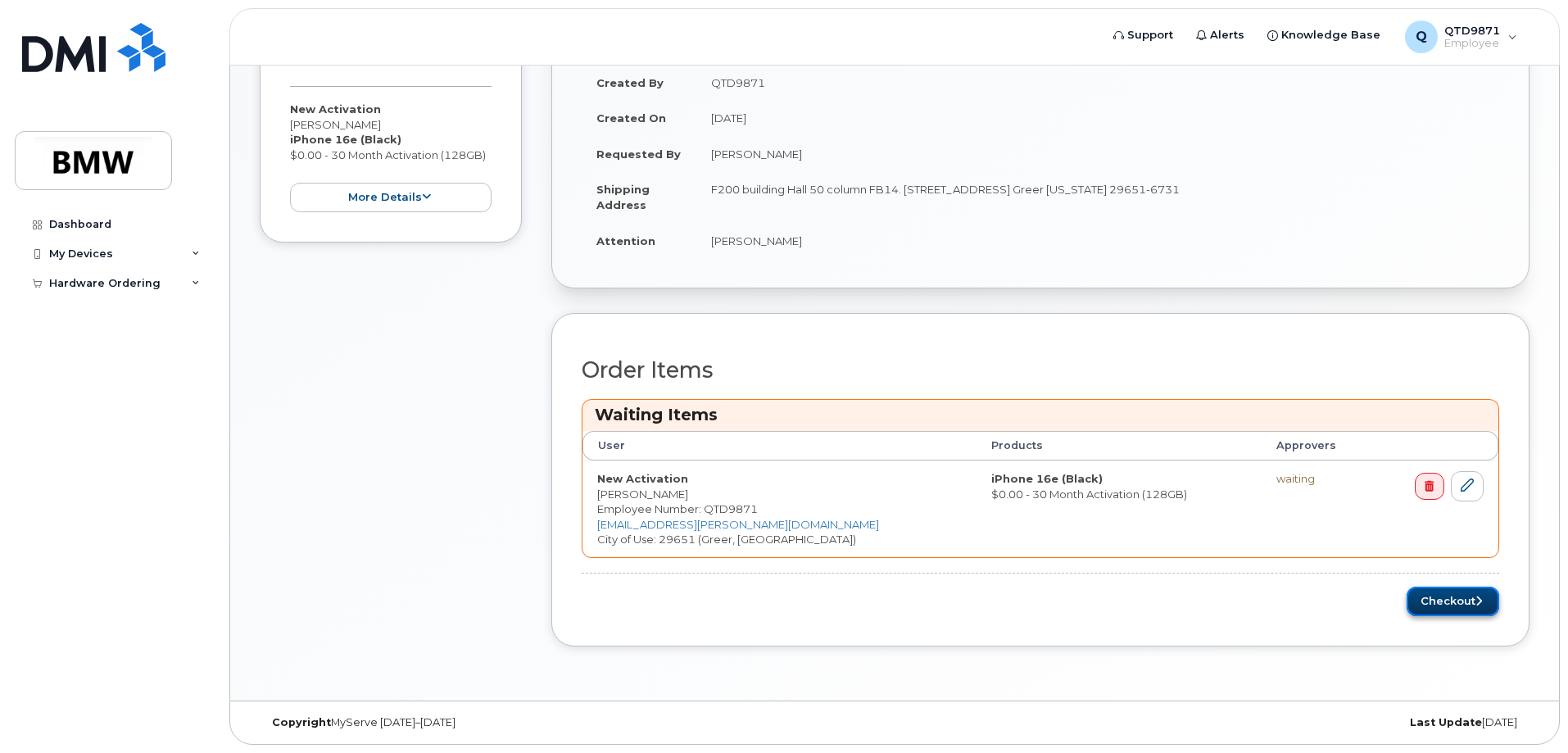
click at [1442, 598] on button "Checkout" at bounding box center [1452, 602] width 92 height 30
